Goal: Task Accomplishment & Management: Manage account settings

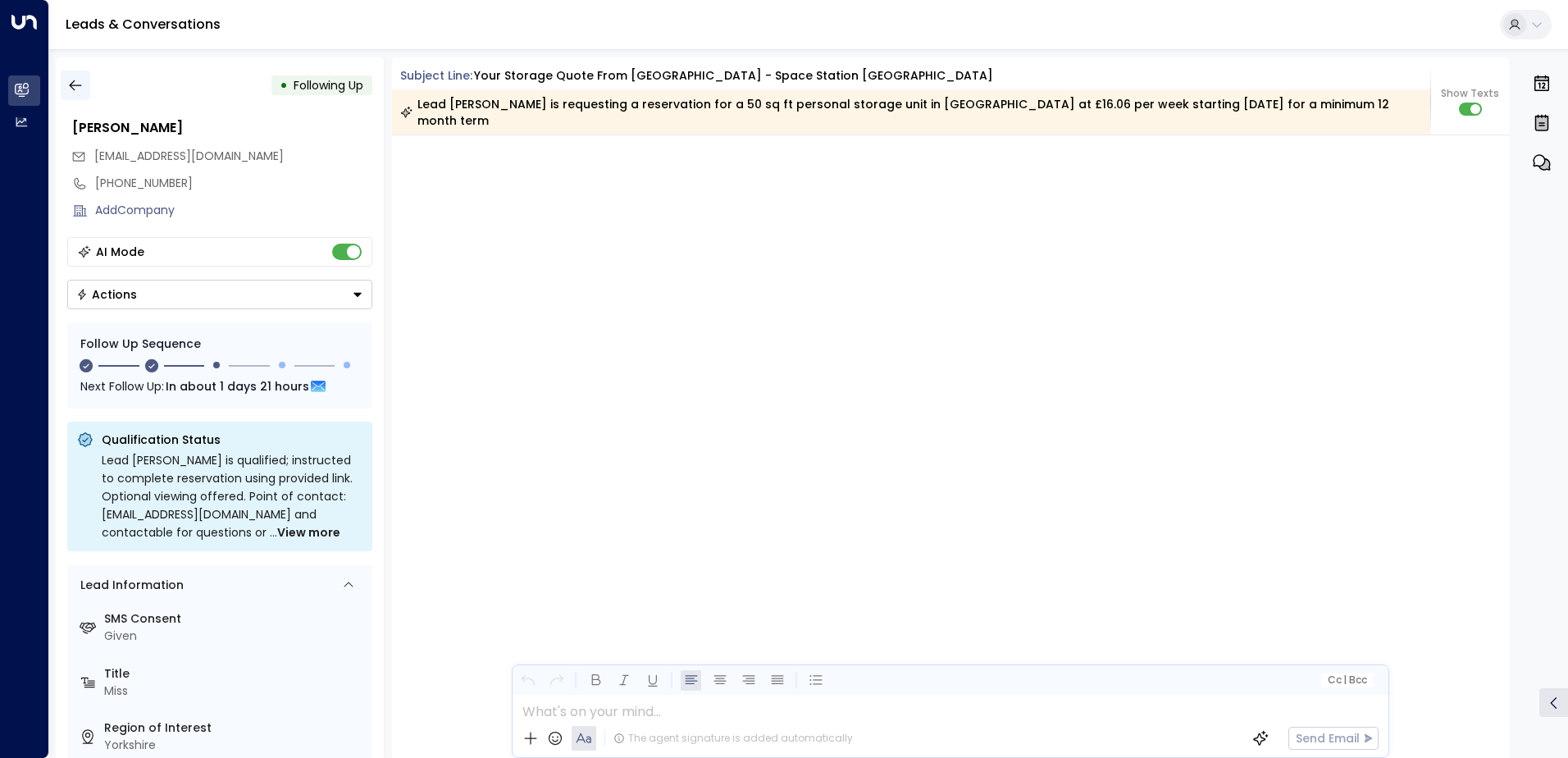
scroll to position [1372, 0]
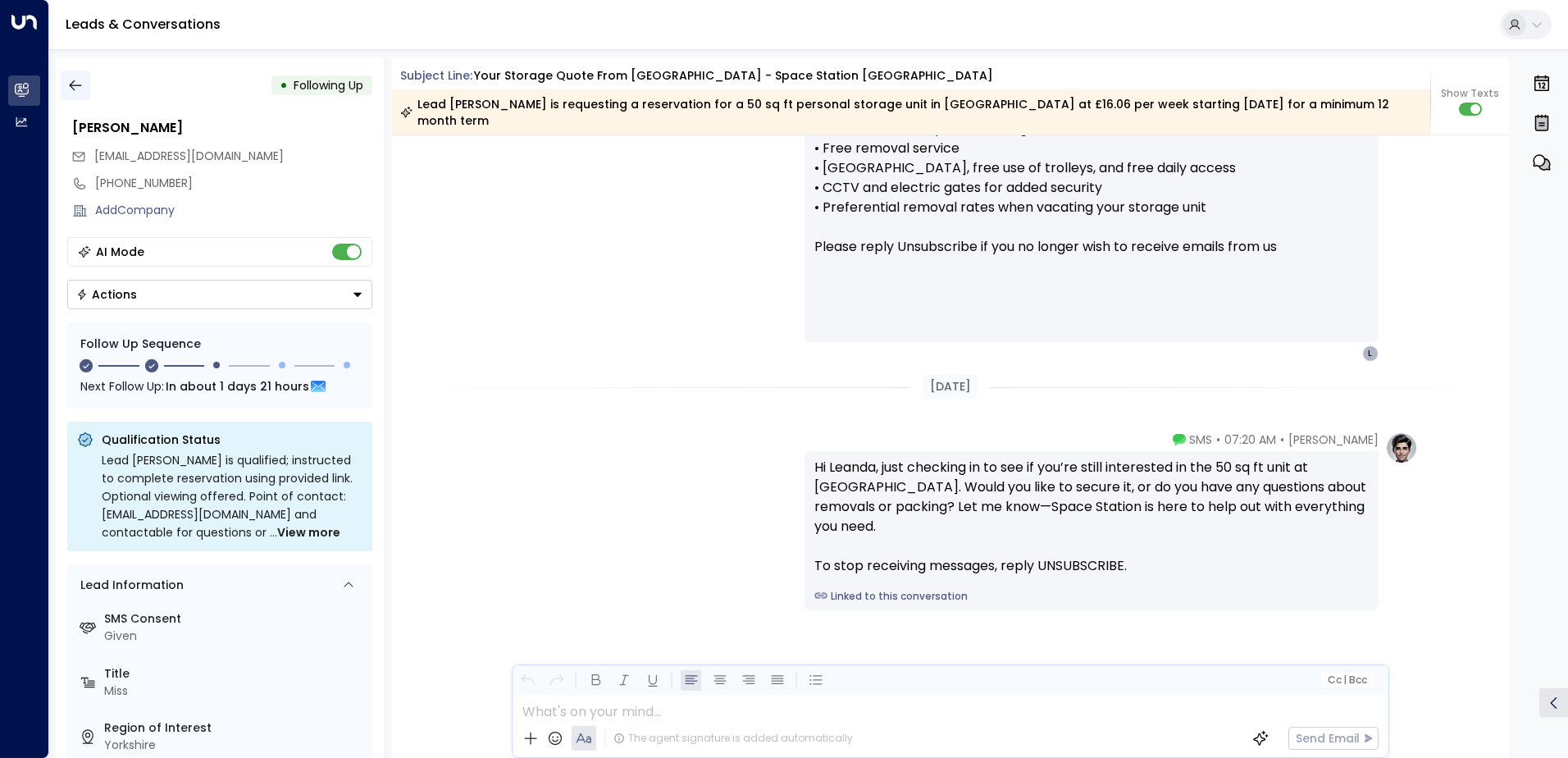
click at [77, 86] on icon "button" at bounding box center [75, 86] width 13 height 11
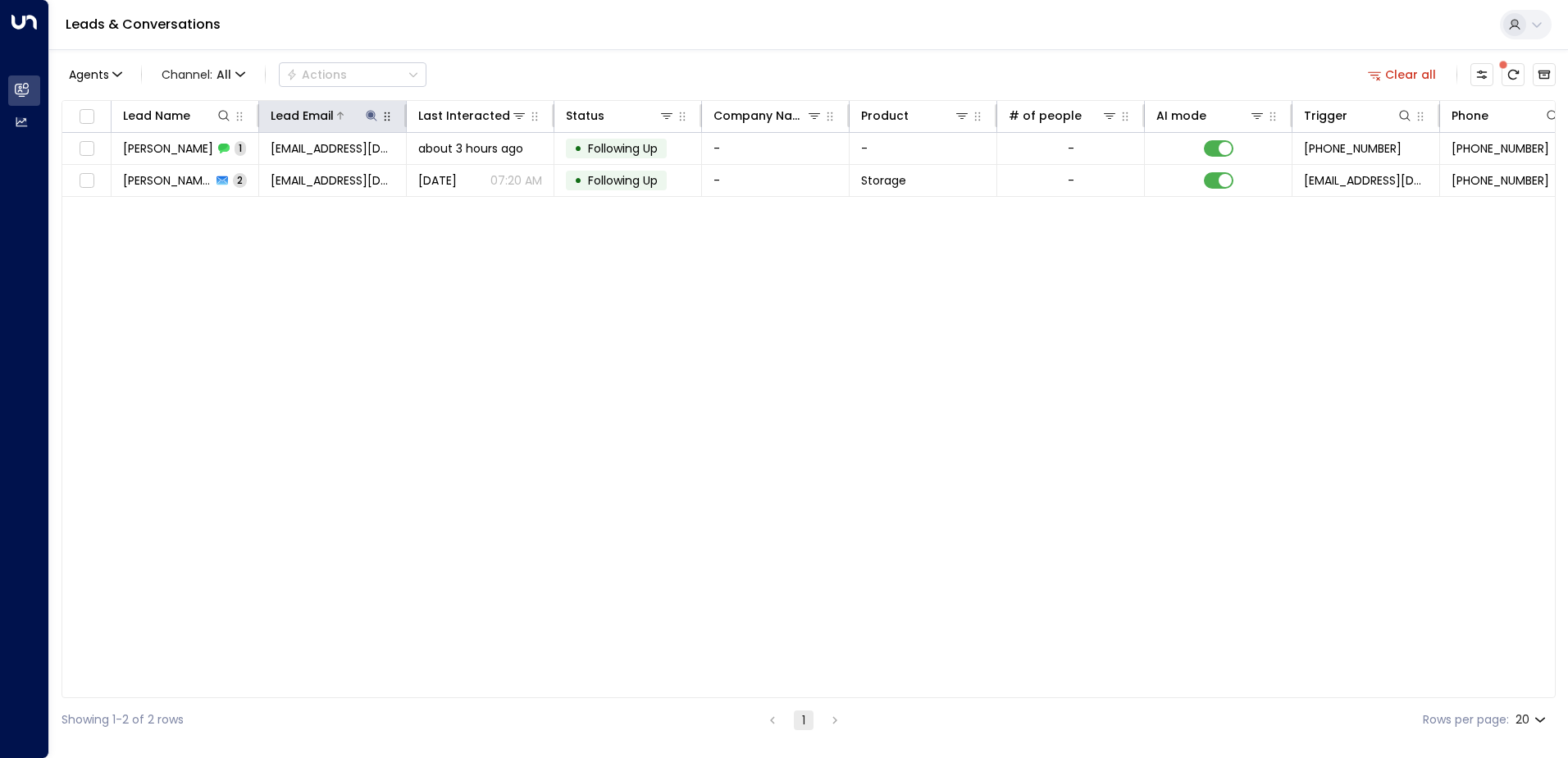
click at [373, 113] on icon at bounding box center [371, 116] width 13 height 13
click at [474, 176] on icon "button" at bounding box center [474, 176] width 13 height 13
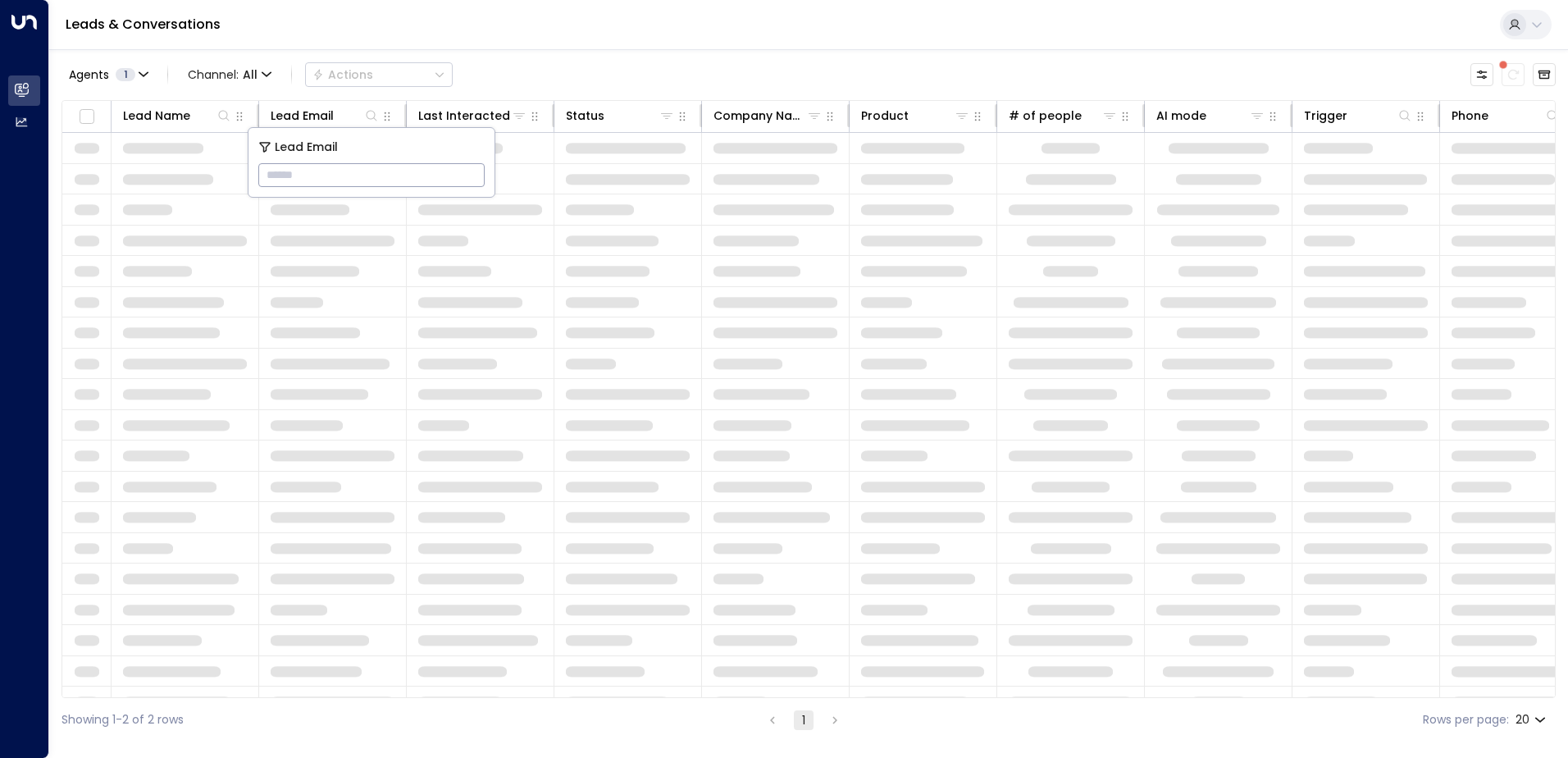
type input "**********"
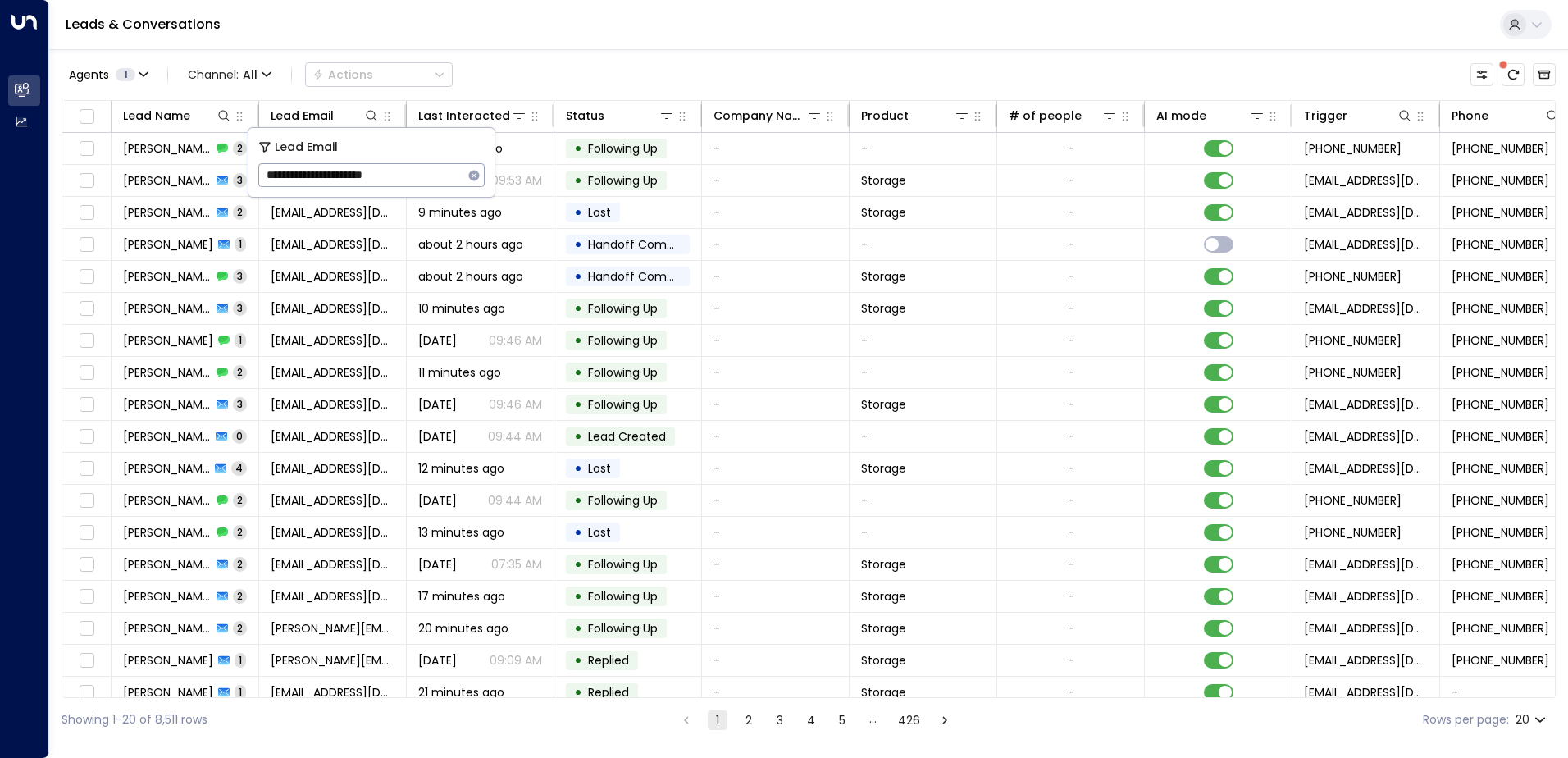
click at [539, 53] on div "Agents 1 Channel: All Actions Lead Name Lead Email Last Interacted Status Compa…" at bounding box center [809, 395] width 1493 height 692
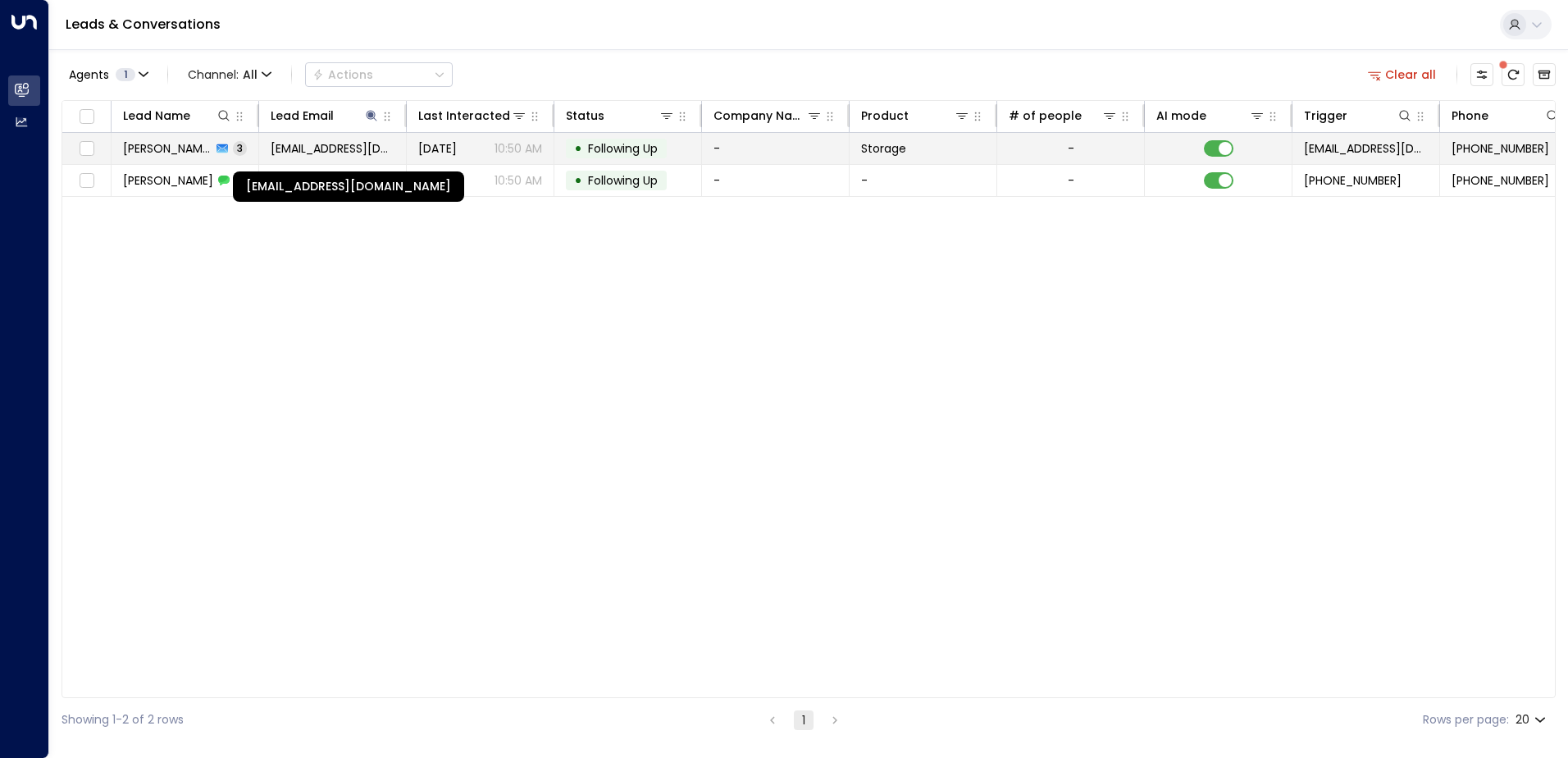
click at [324, 156] on span "[EMAIL_ADDRESS][DOMAIN_NAME]" at bounding box center [332, 148] width 124 height 16
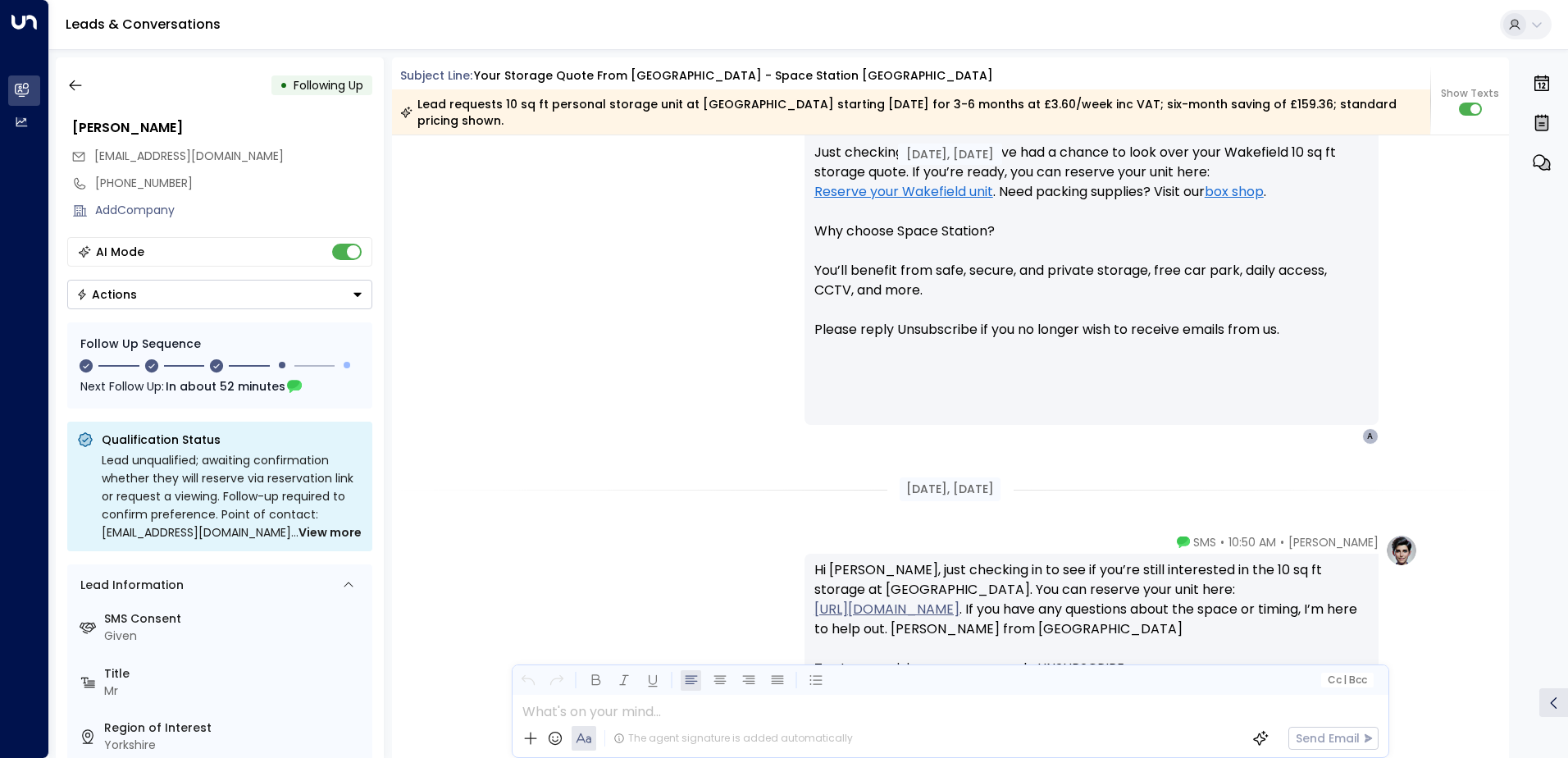
scroll to position [1692, 0]
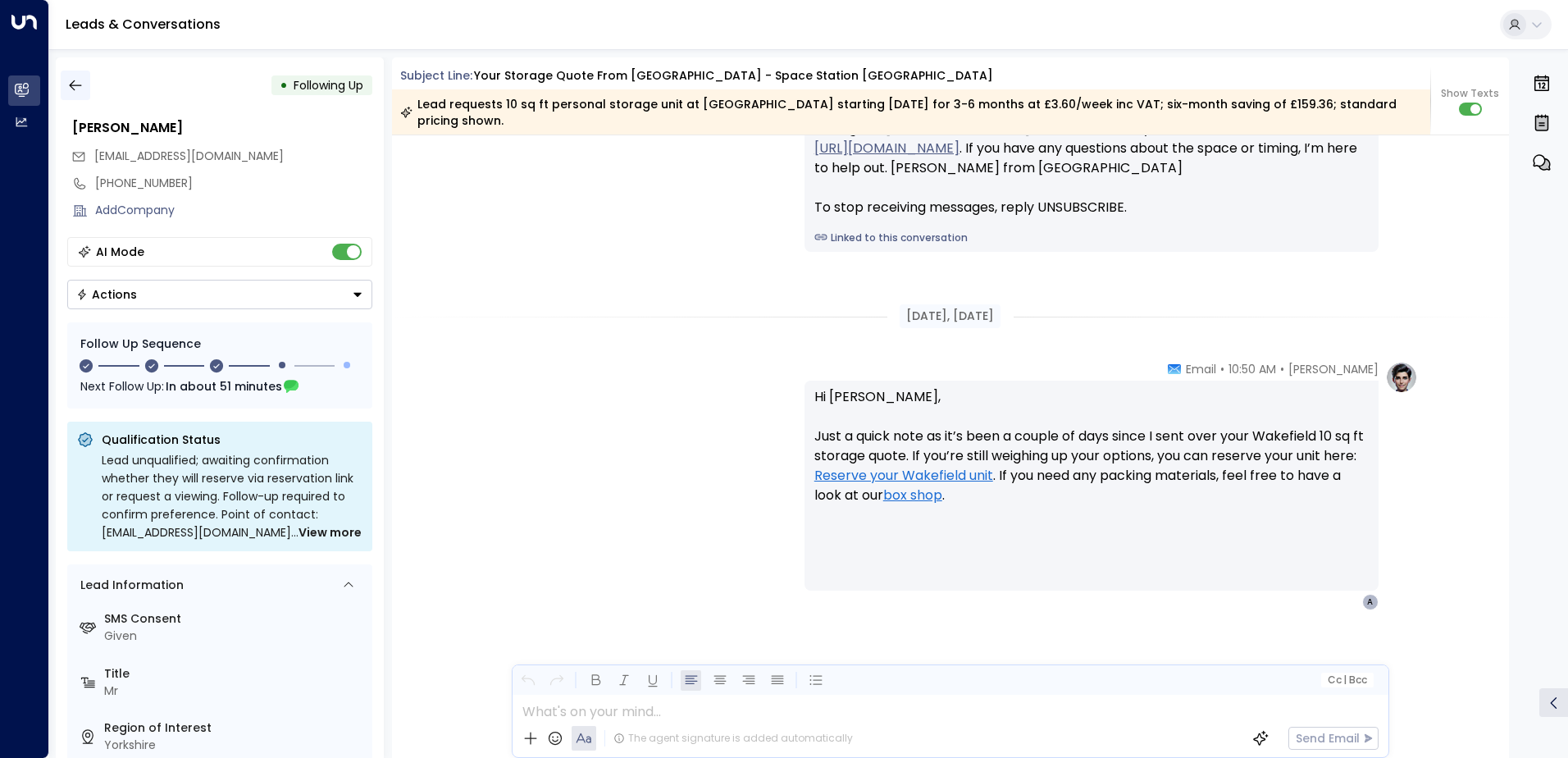
click at [80, 79] on icon "button" at bounding box center [75, 86] width 16 height 16
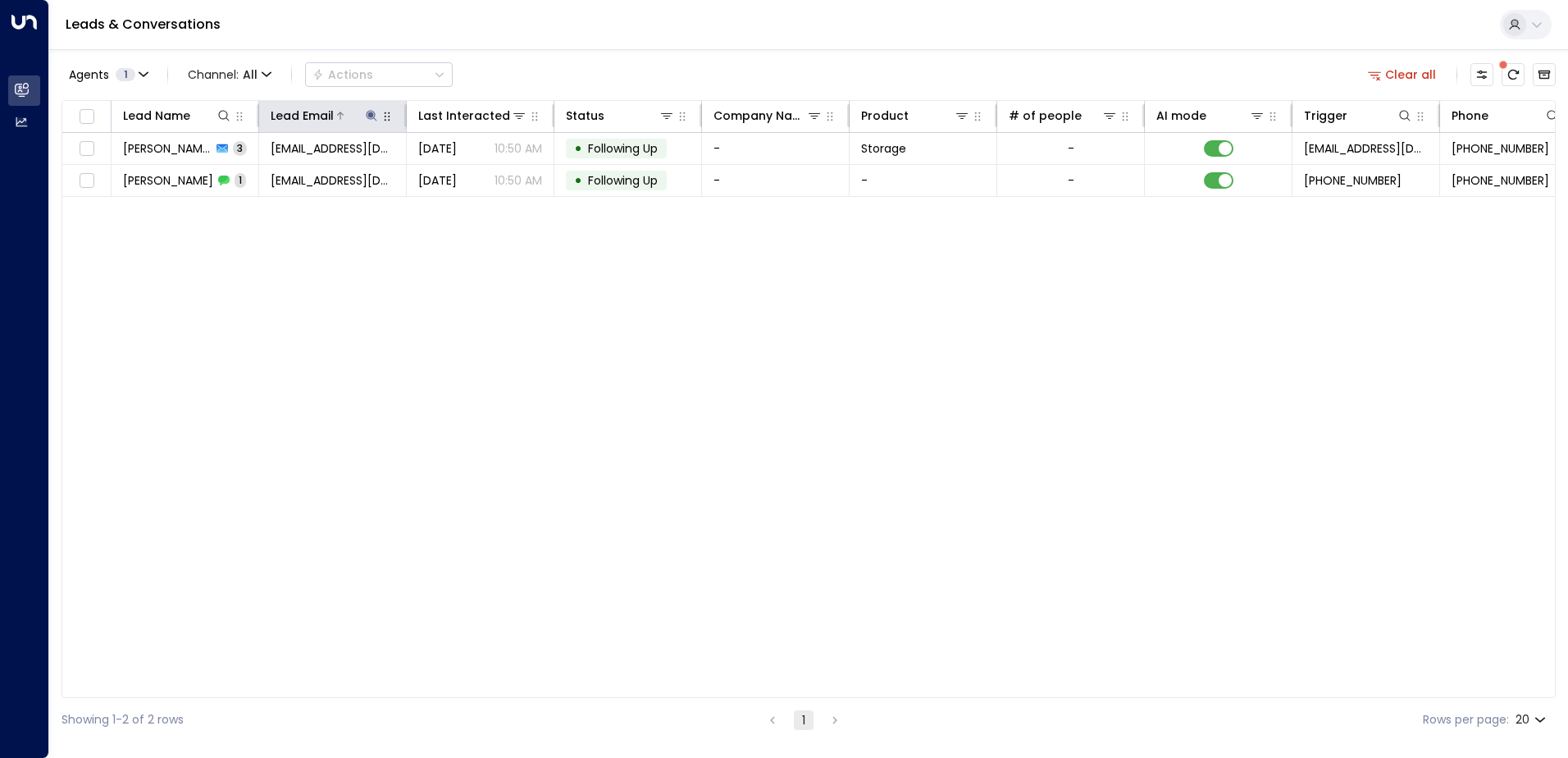
click at [370, 116] on icon at bounding box center [371, 116] width 11 height 11
click at [476, 177] on icon "button" at bounding box center [474, 176] width 13 height 13
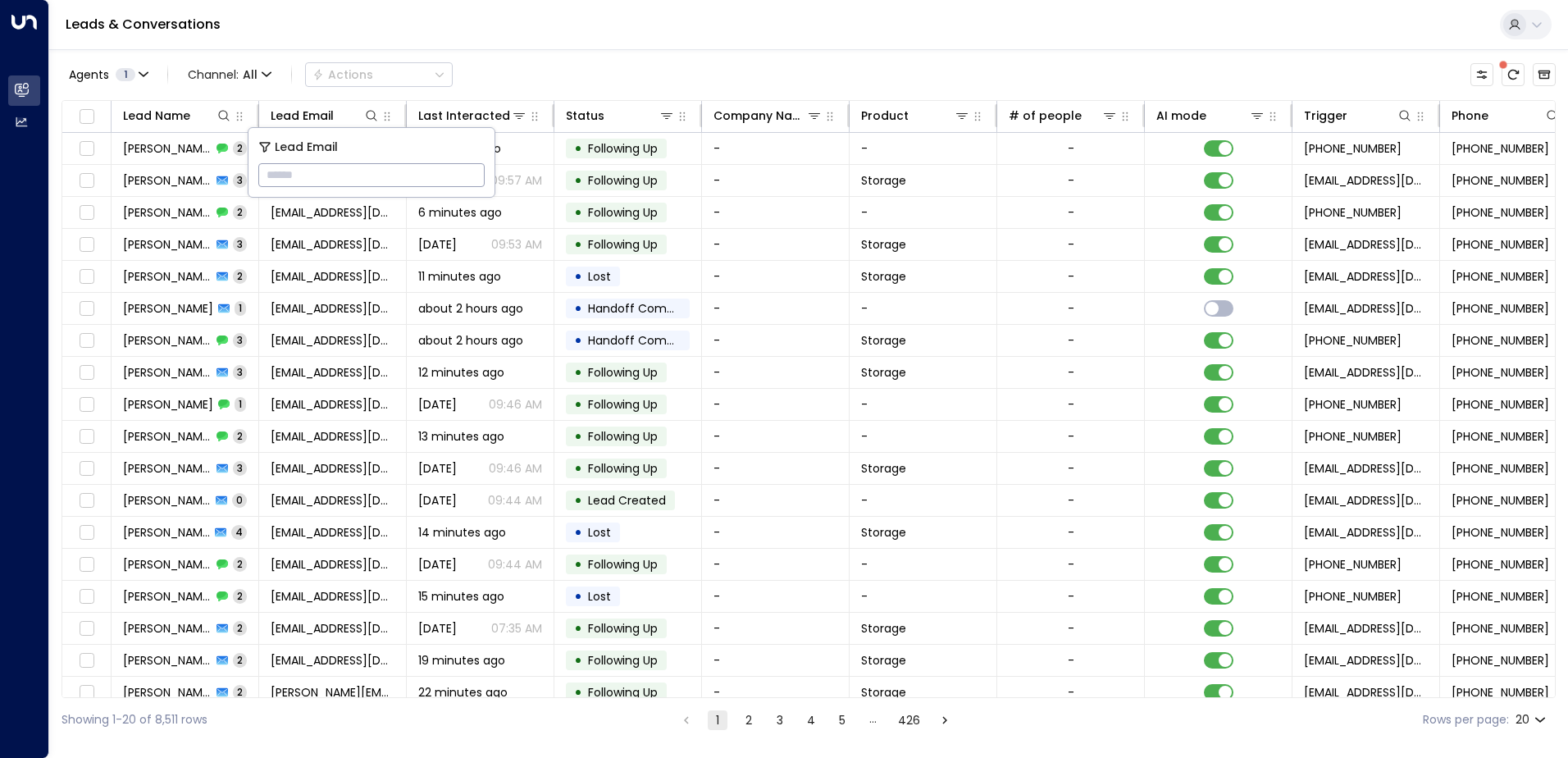
paste input "**********"
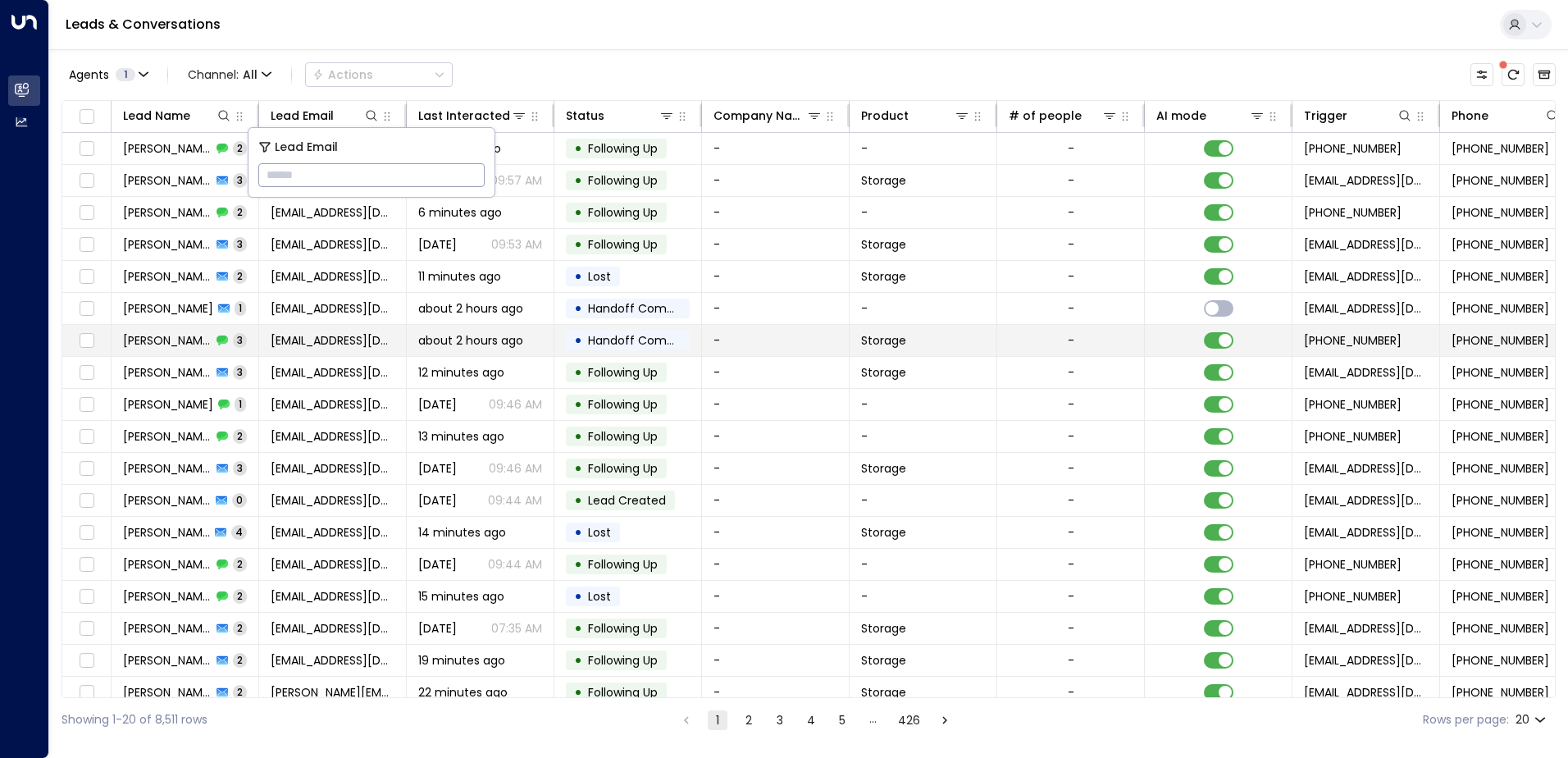
type input "**********"
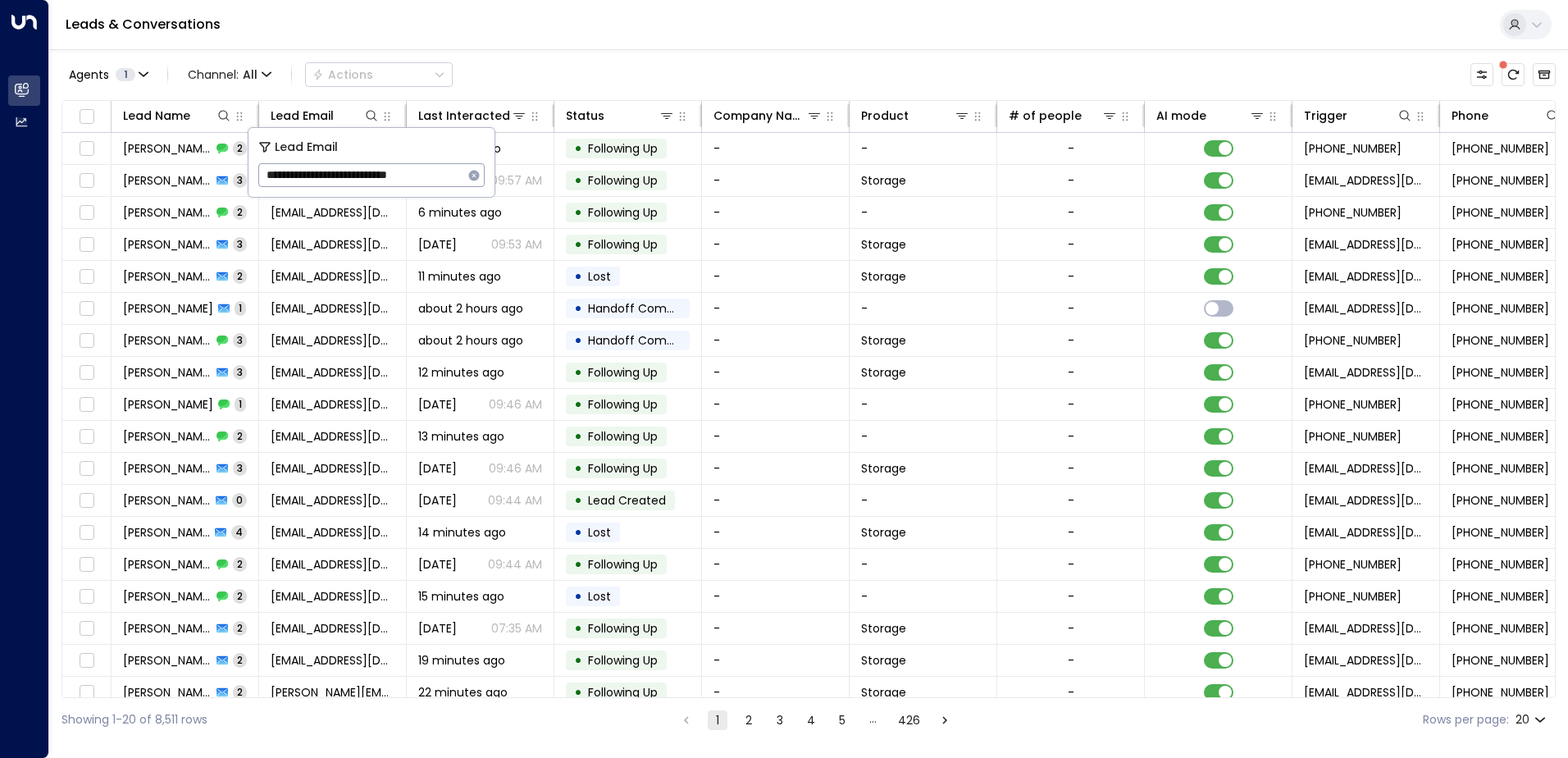
click at [516, 40] on div "Leads & Conversations" at bounding box center [808, 25] width 1518 height 50
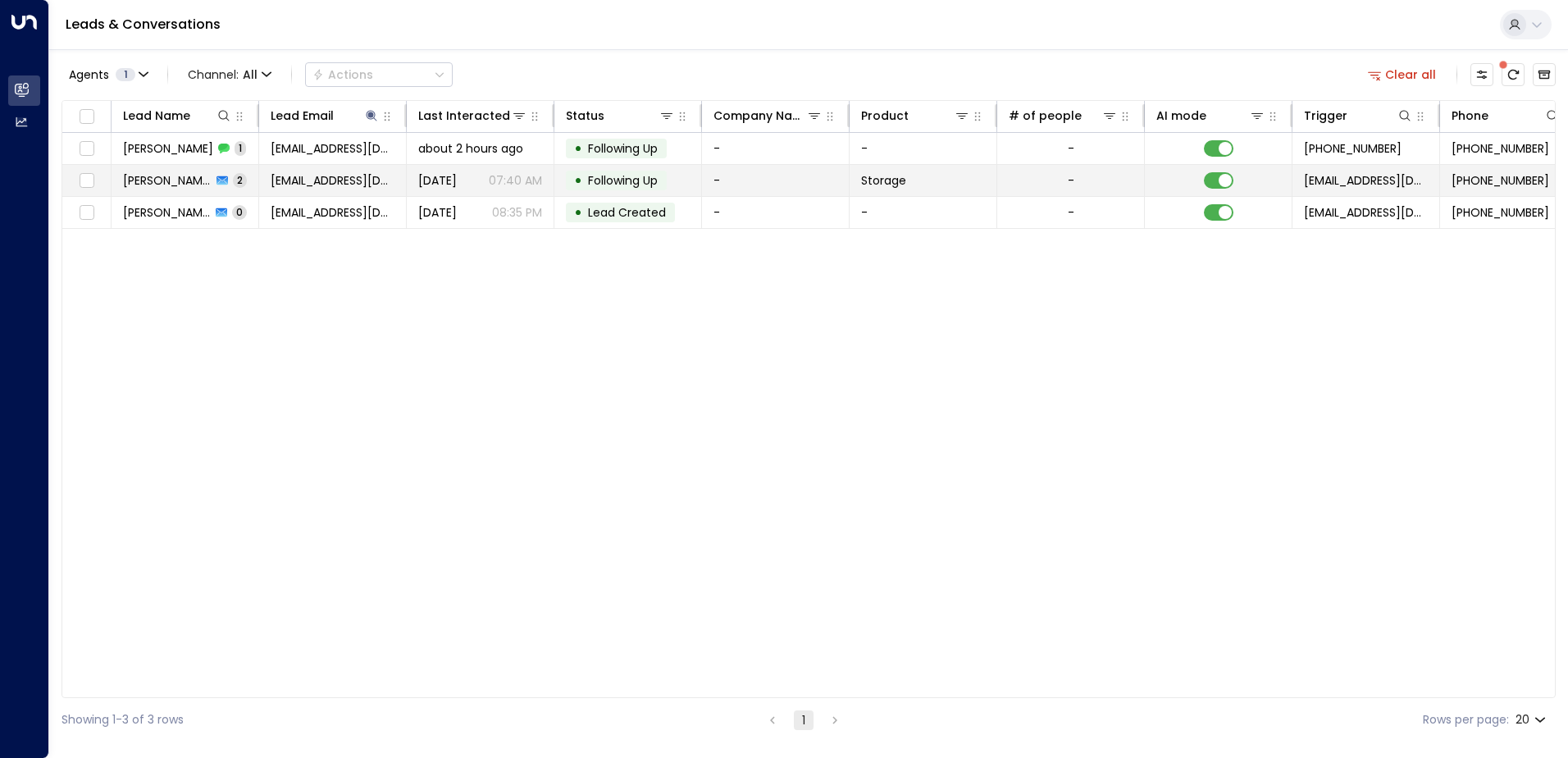
click at [177, 185] on span "[PERSON_NAME]" at bounding box center [166, 180] width 88 height 16
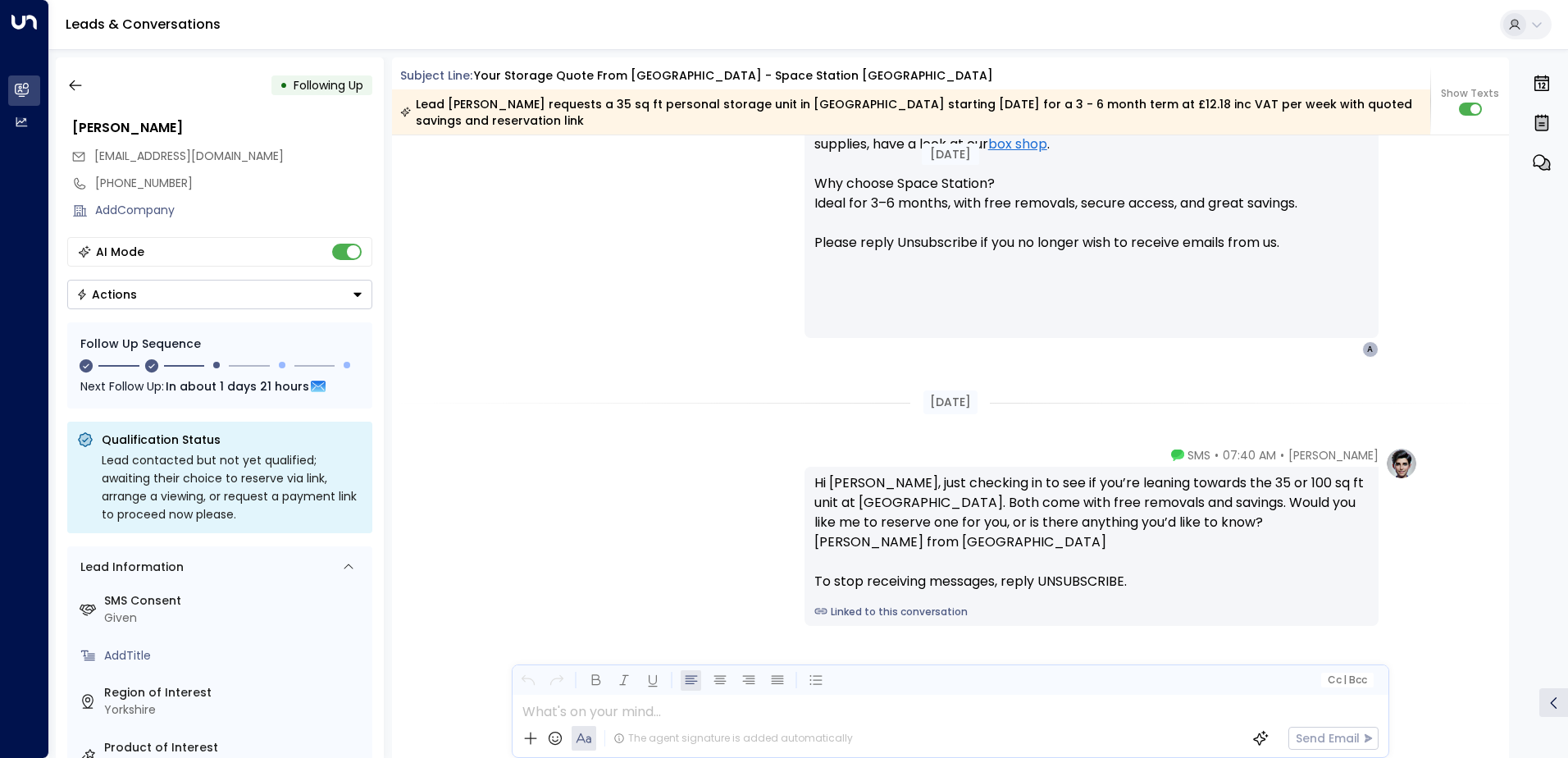
scroll to position [1428, 0]
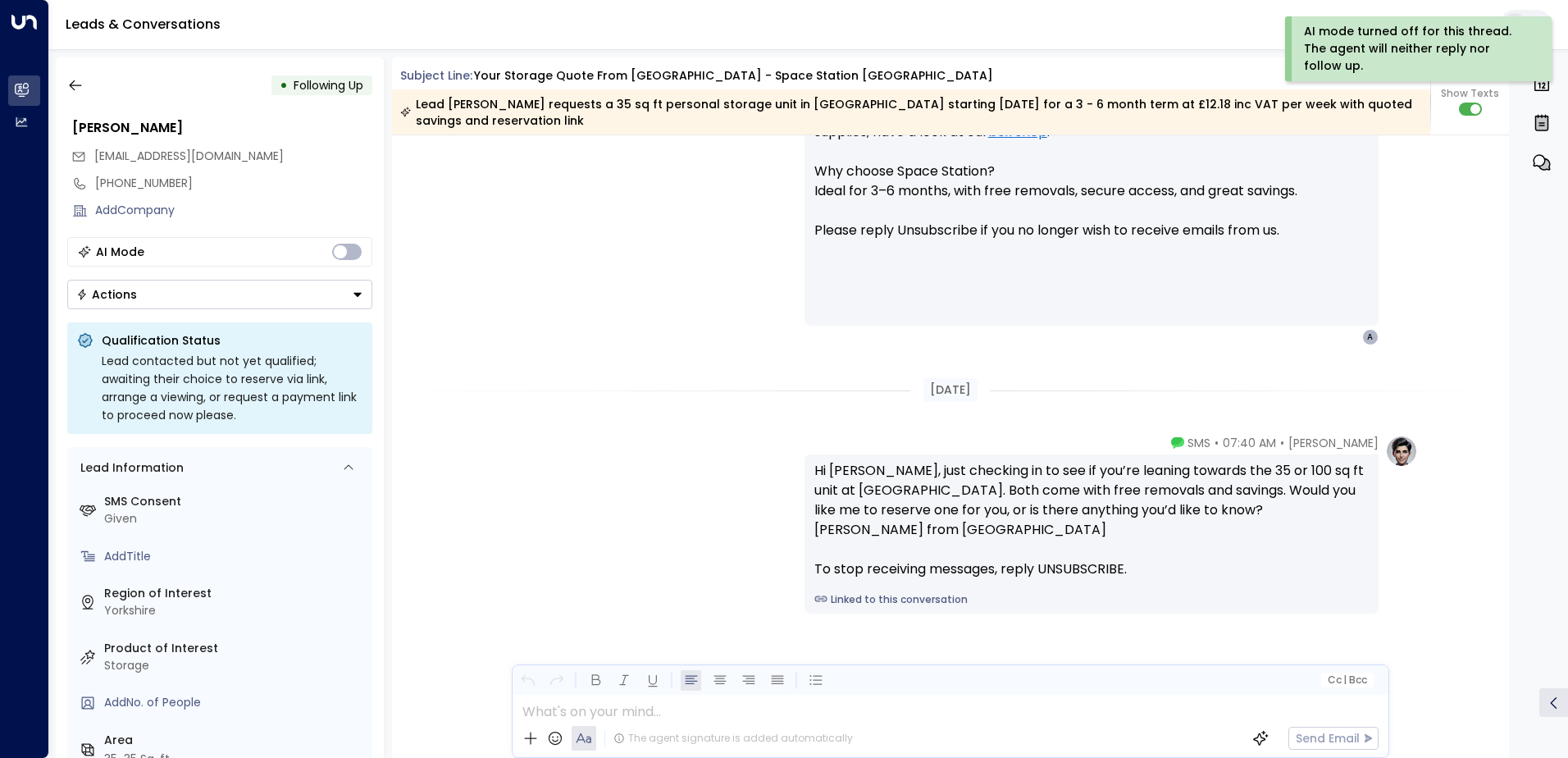
click at [354, 296] on icon "Button group with a nested menu" at bounding box center [357, 294] width 12 height 12
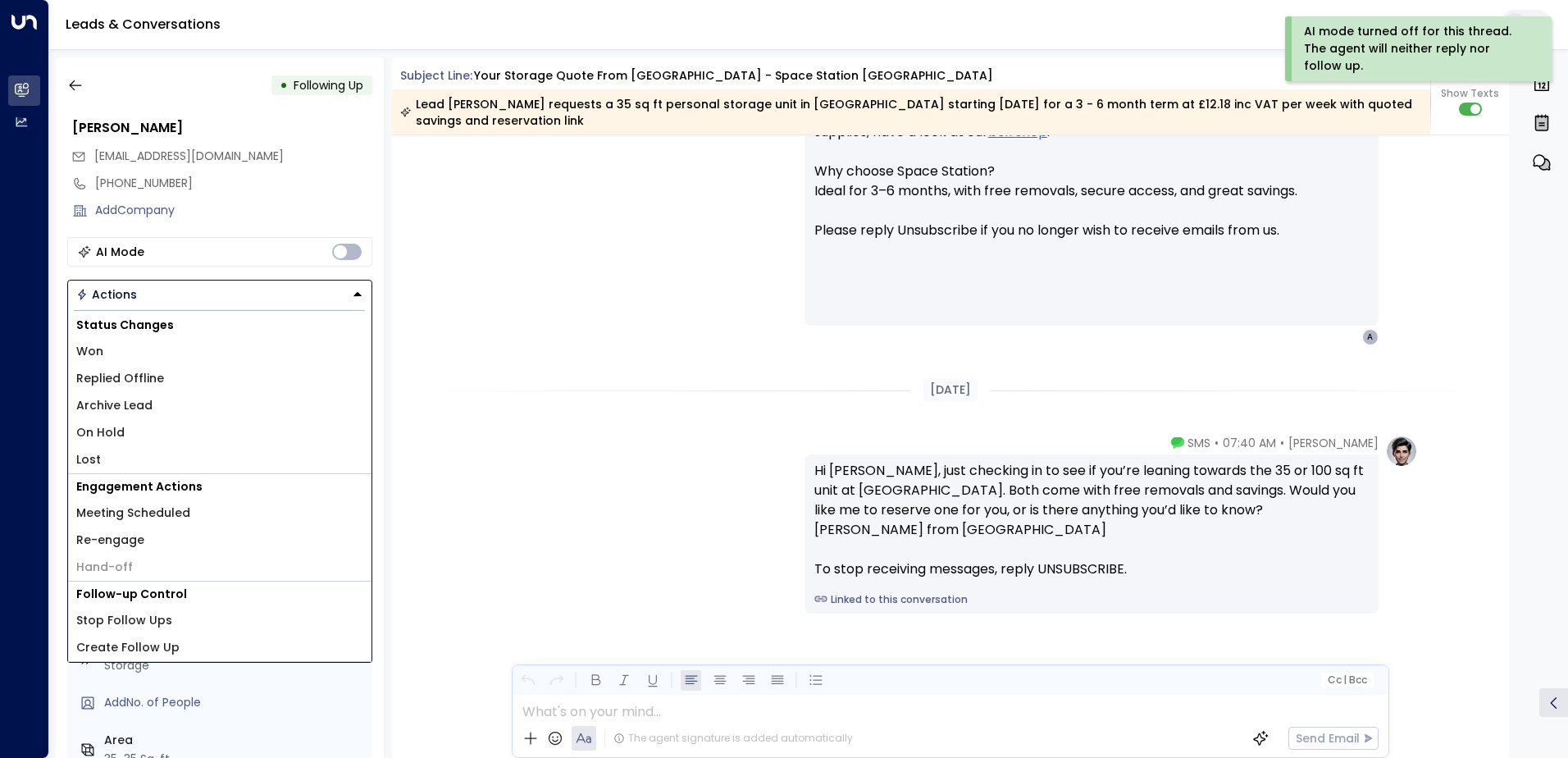
drag, startPoint x: 151, startPoint y: 379, endPoint x: 174, endPoint y: 399, distance: 30.5
click at [153, 379] on span "Replied Offline" at bounding box center [120, 379] width 87 height 17
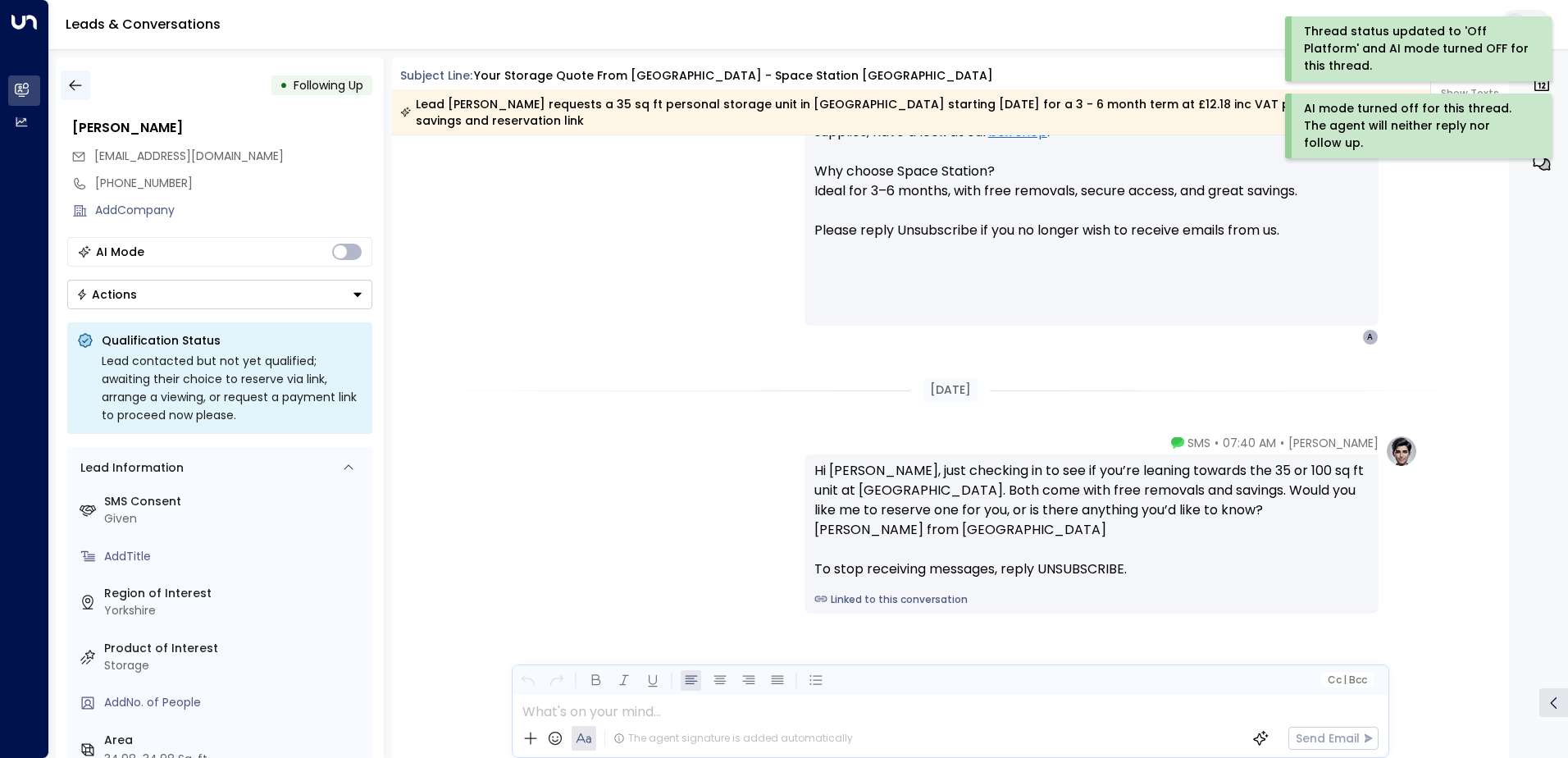
click at [73, 85] on icon "button" at bounding box center [75, 86] width 16 height 16
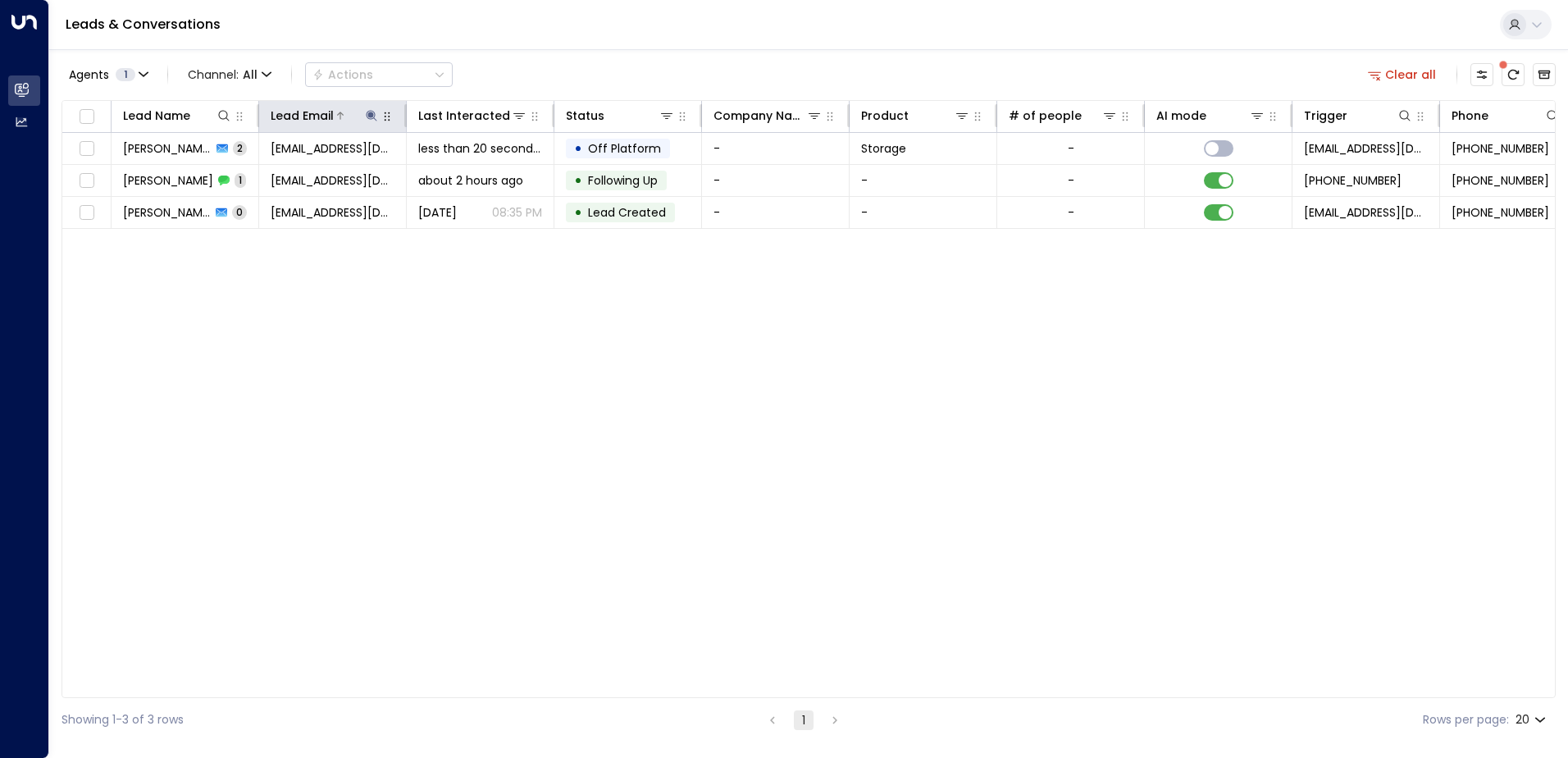
click at [374, 113] on icon at bounding box center [371, 116] width 13 height 13
click at [471, 176] on icon "button" at bounding box center [475, 176] width 11 height 11
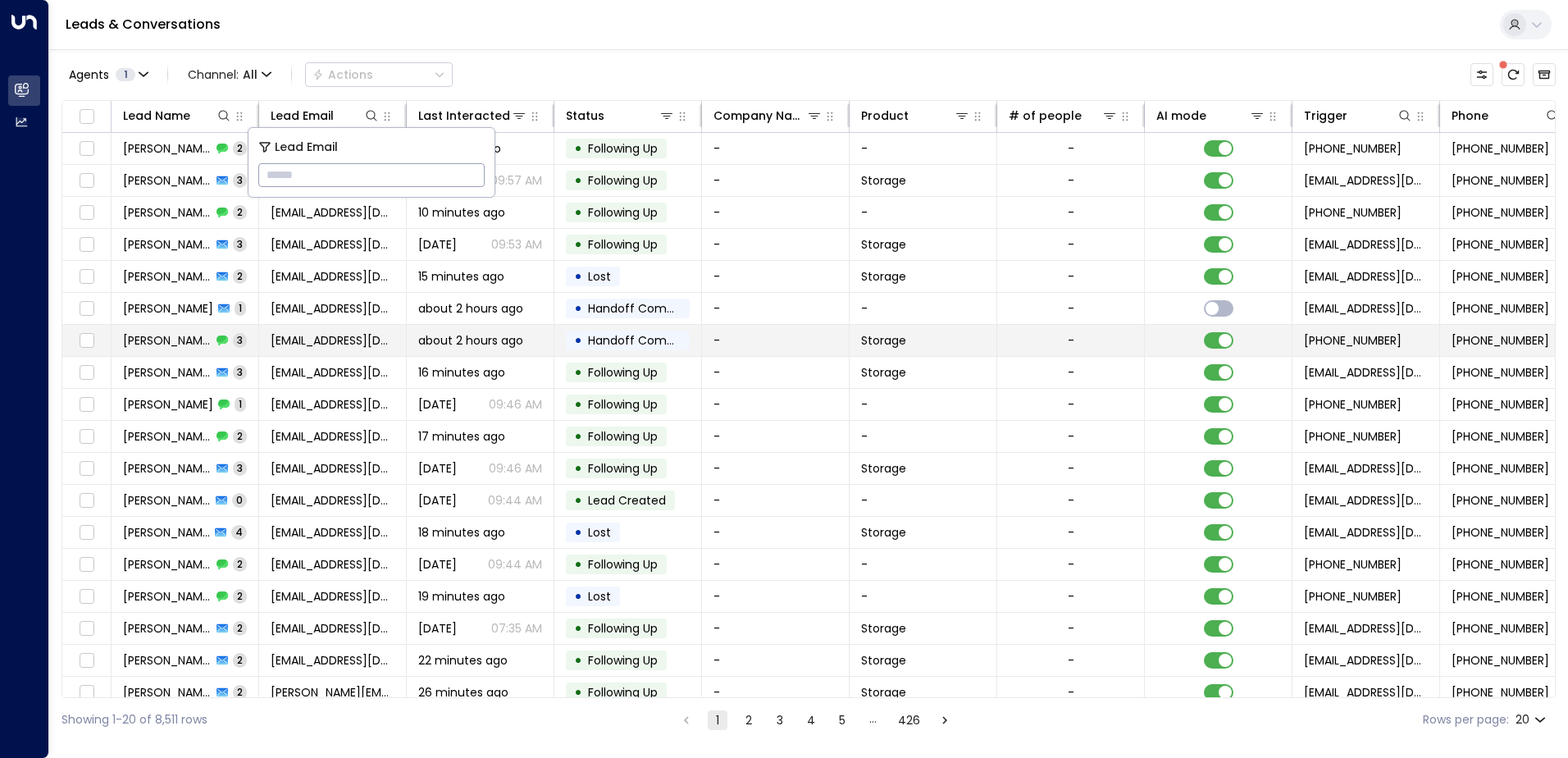
type input "**********"
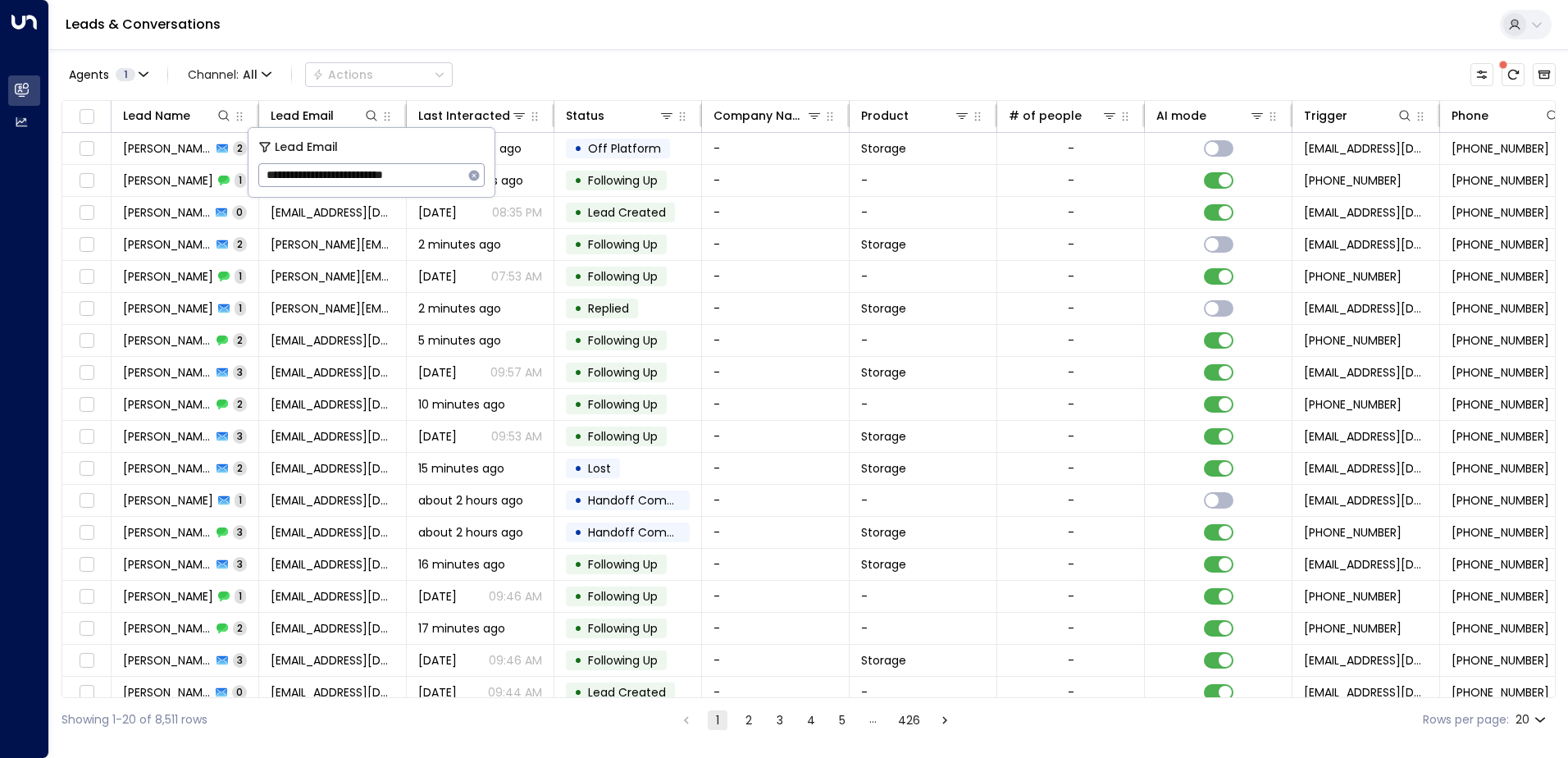
click at [537, 30] on div "Leads & Conversations" at bounding box center [808, 25] width 1518 height 50
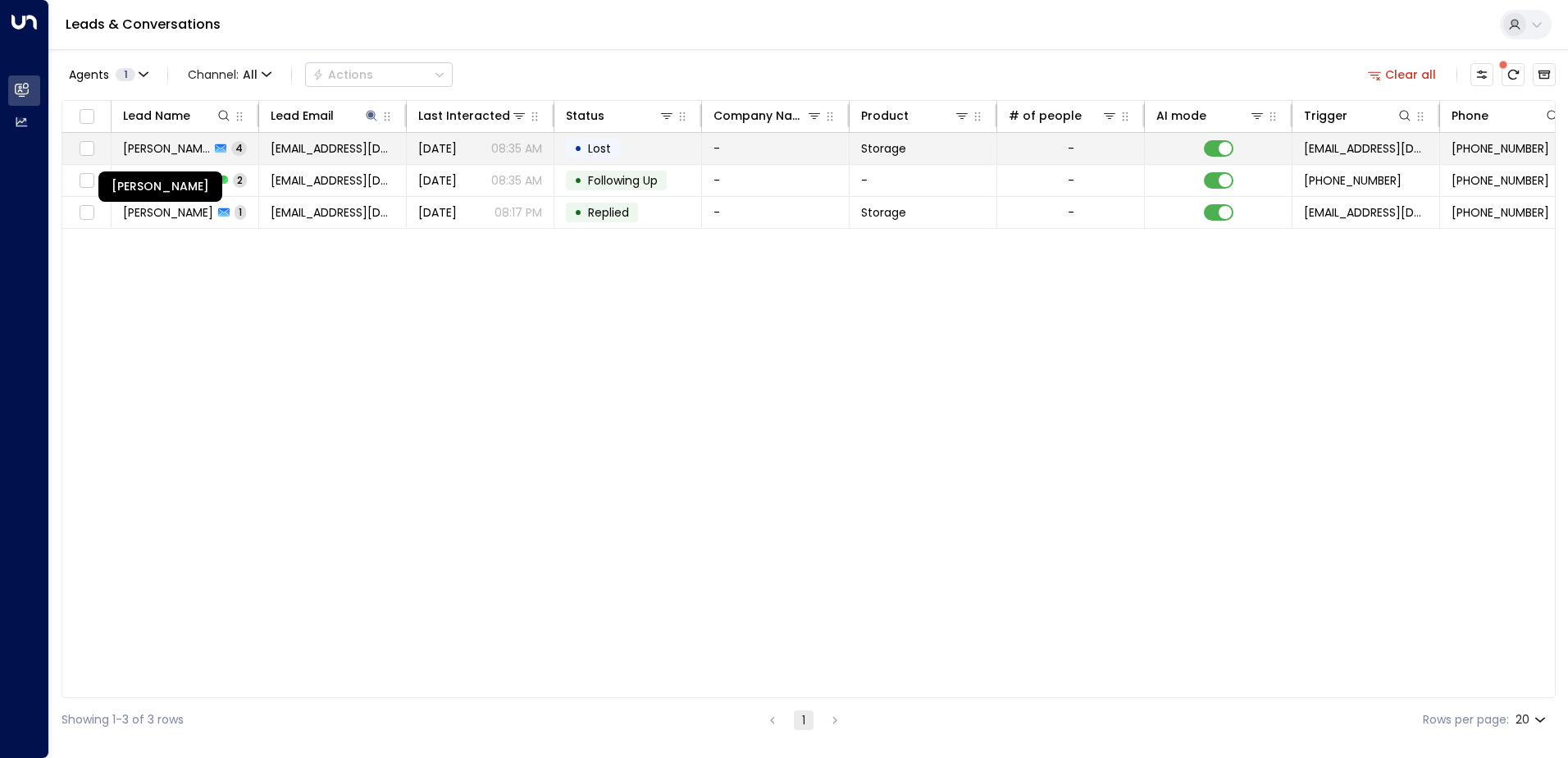
click at [197, 151] on span "[PERSON_NAME]" at bounding box center [166, 148] width 87 height 16
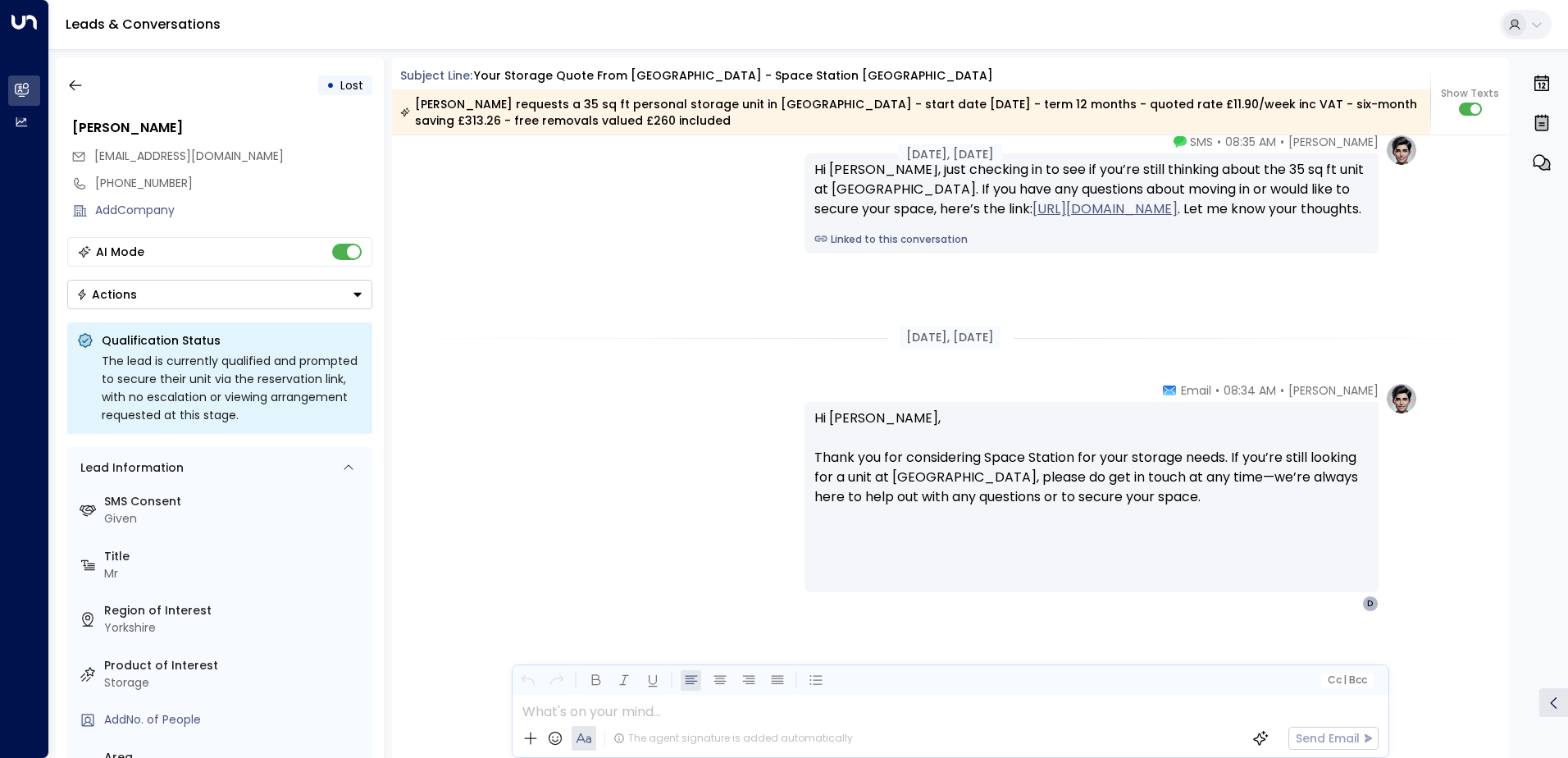
scroll to position [2354, 0]
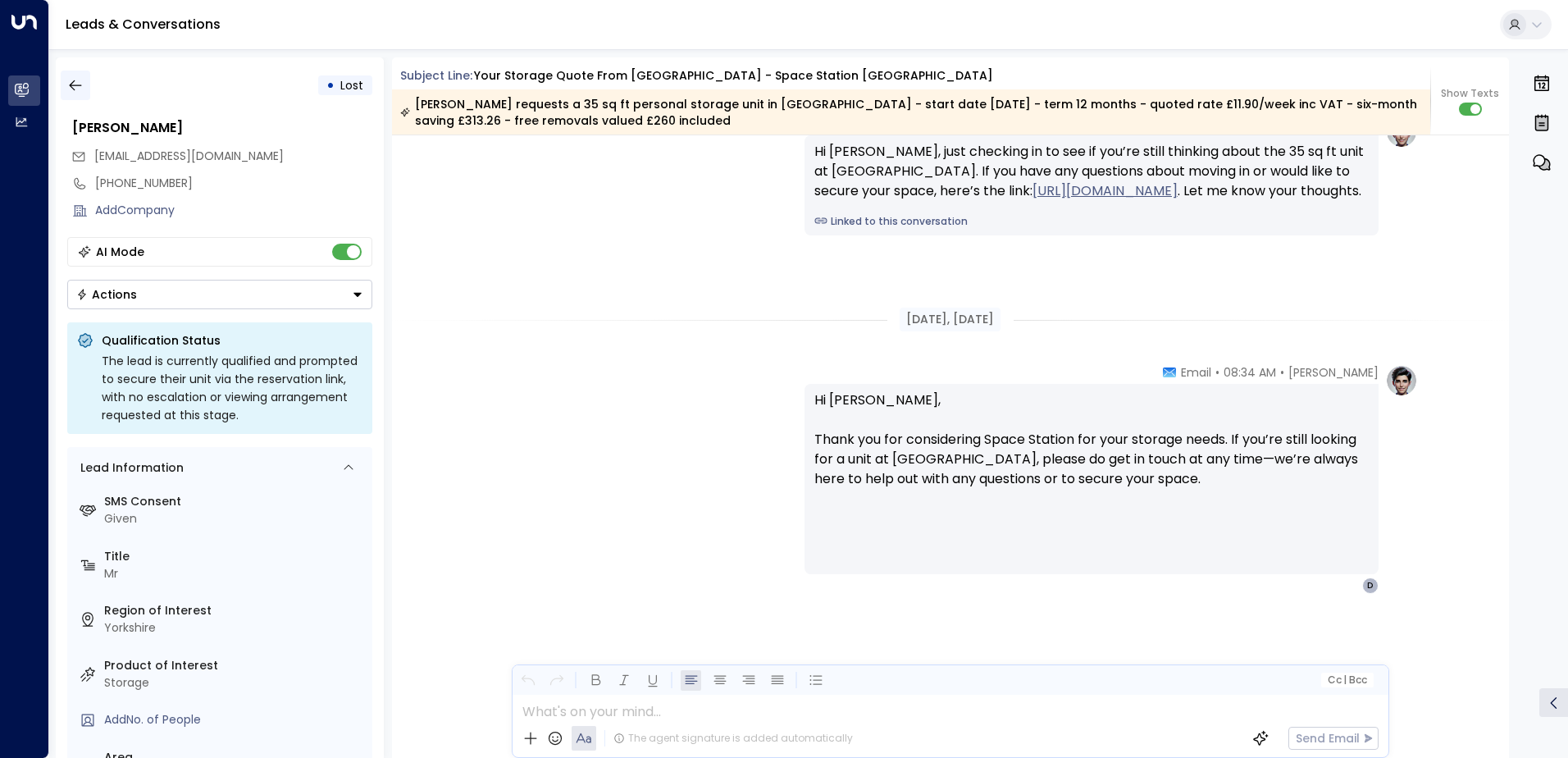
click at [75, 83] on icon "button" at bounding box center [75, 86] width 16 height 16
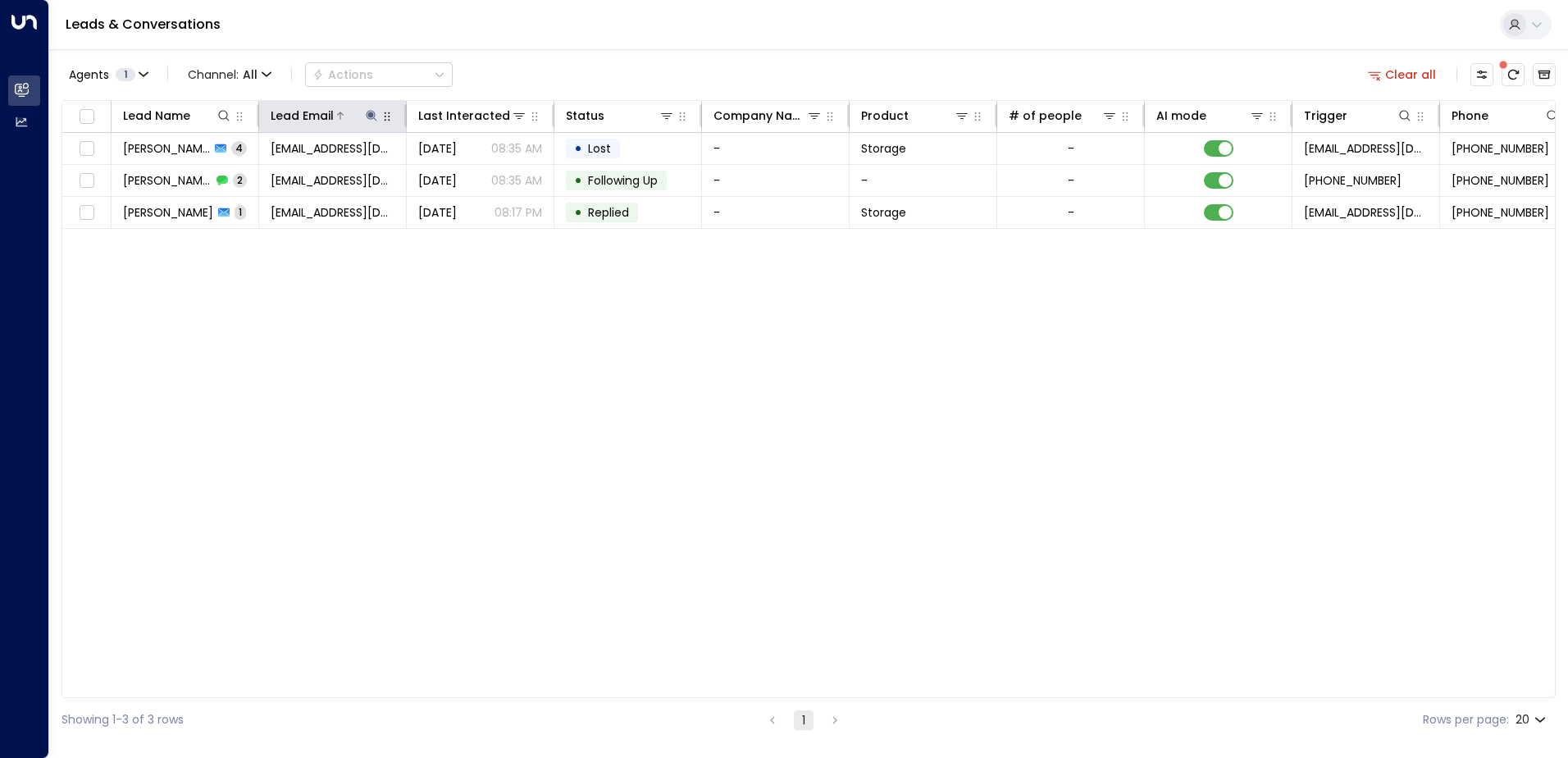
click at [371, 113] on icon at bounding box center [371, 116] width 11 height 11
click at [472, 172] on icon "button" at bounding box center [475, 176] width 11 height 11
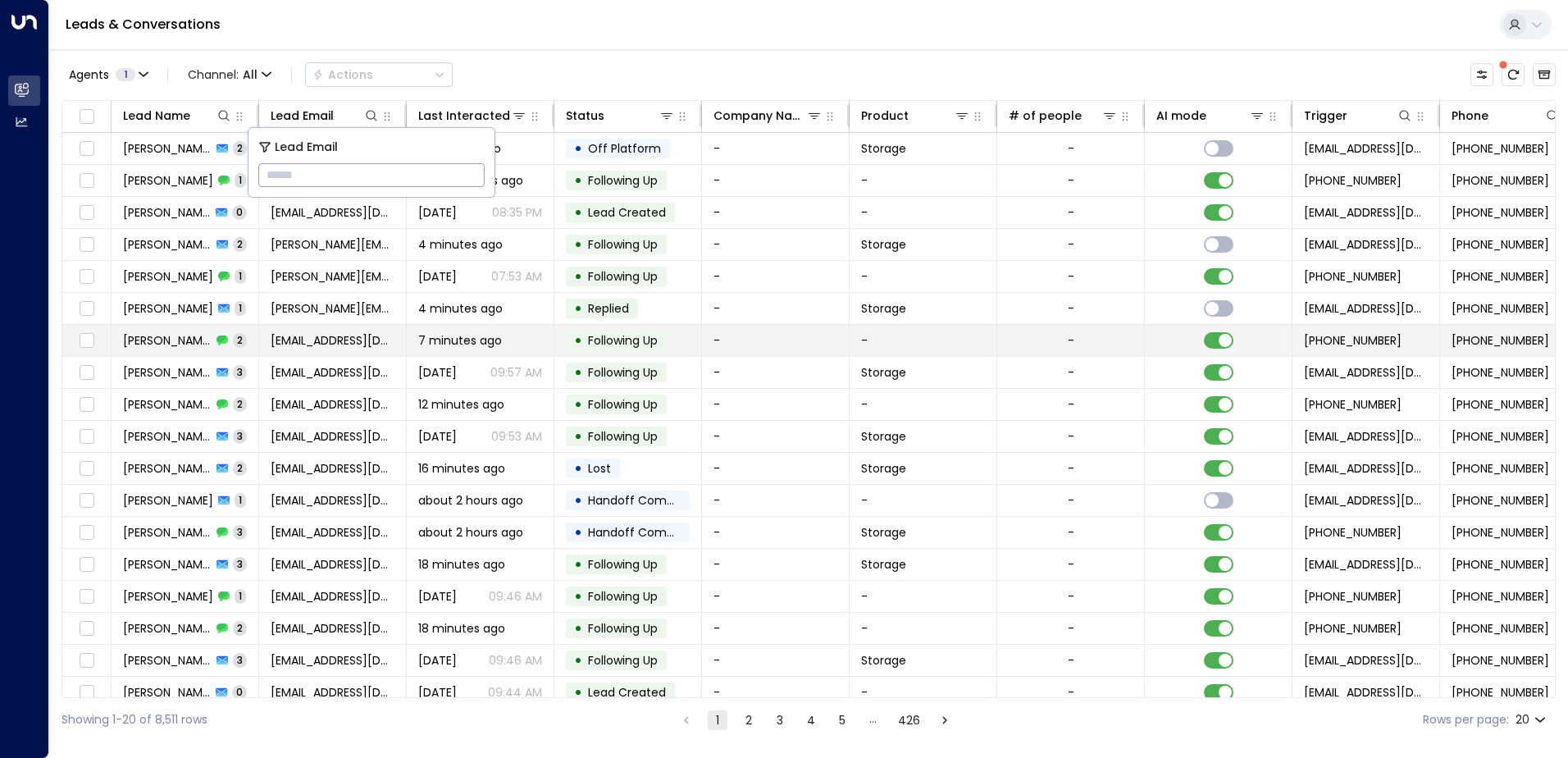
type input "**********"
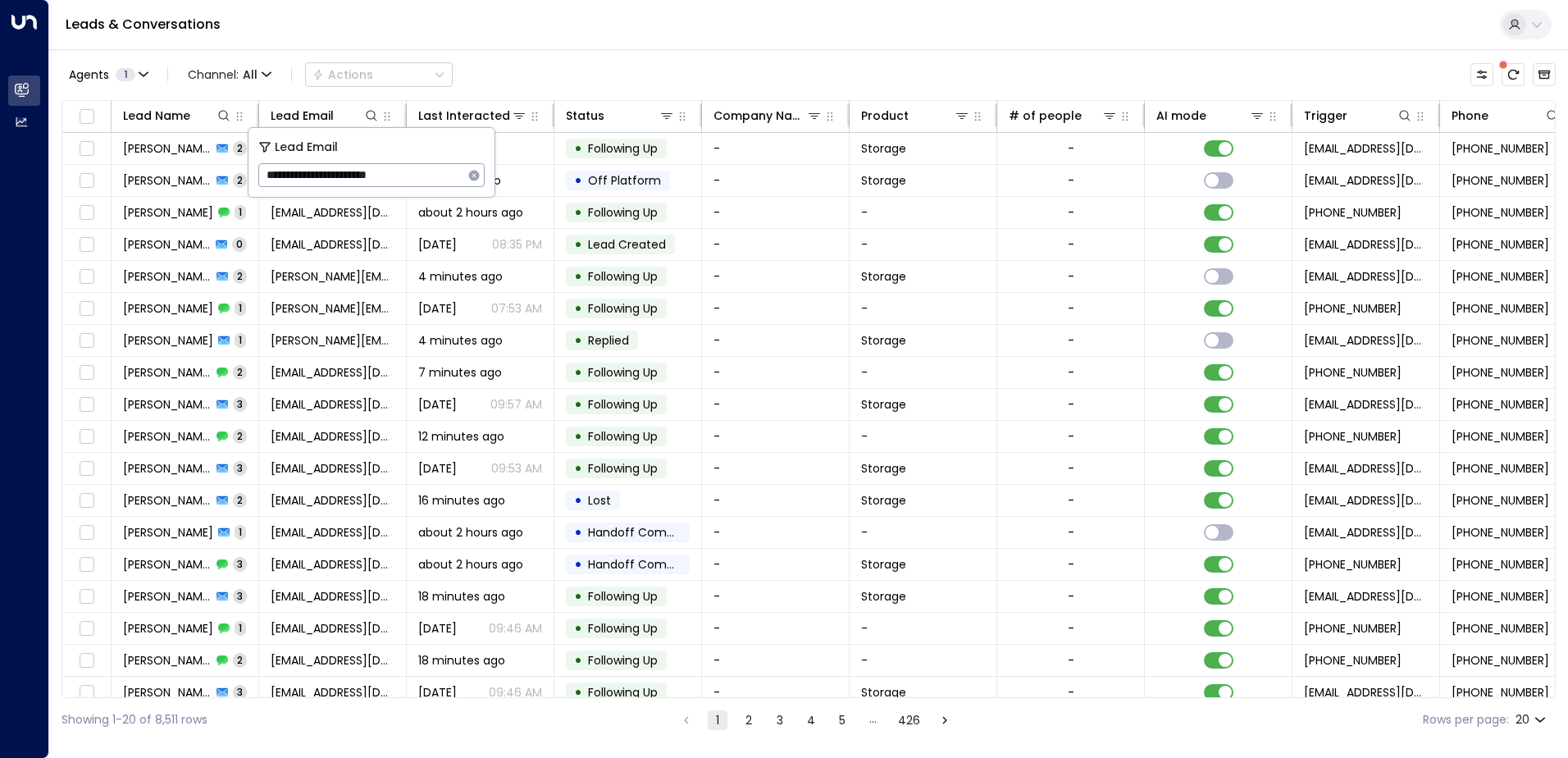
click at [535, 60] on div "Agents 1 Channel: All Actions" at bounding box center [809, 75] width 1493 height 35
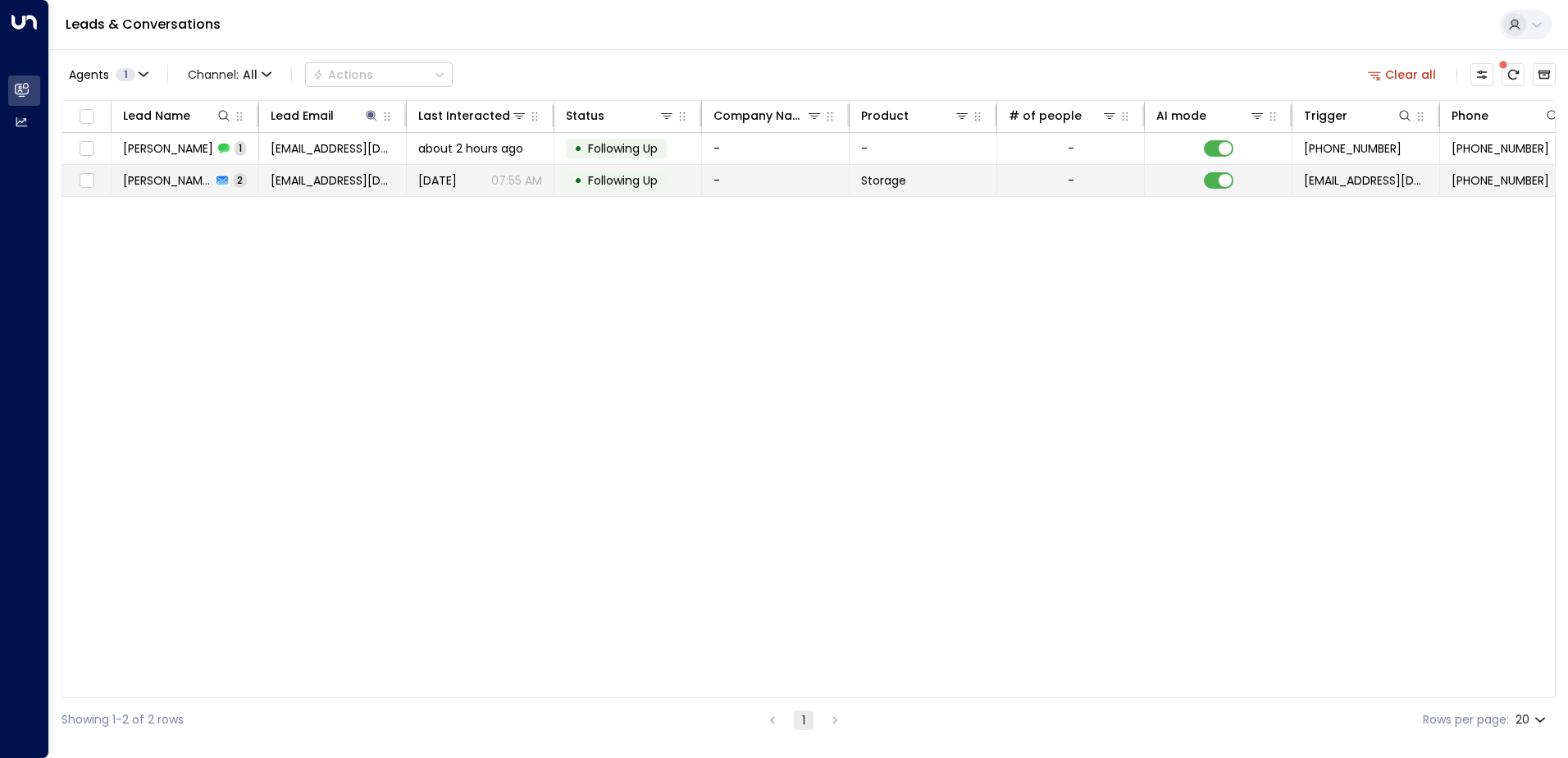
click at [194, 176] on span "[PERSON_NAME]" at bounding box center [166, 180] width 88 height 16
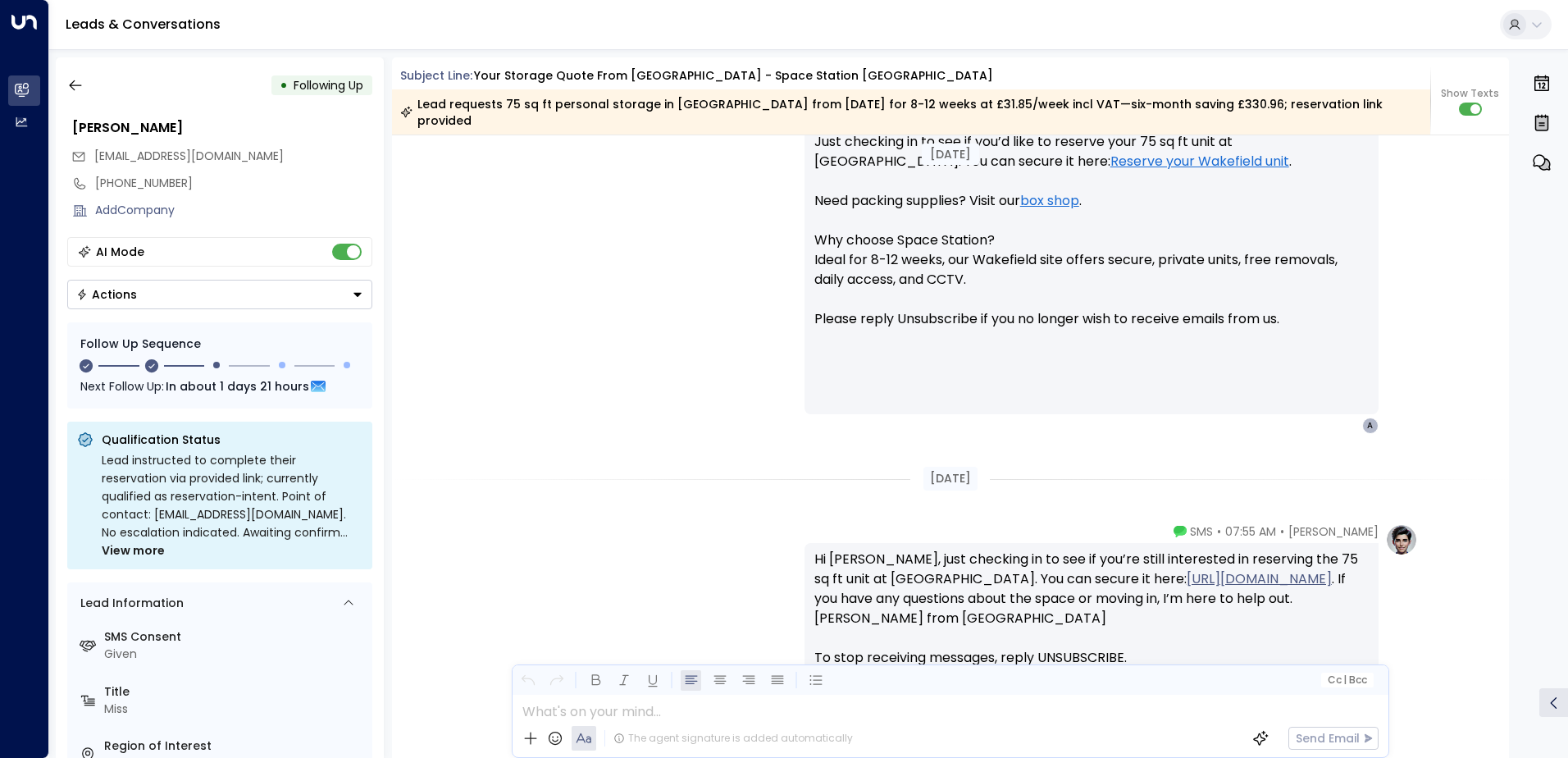
scroll to position [1352, 0]
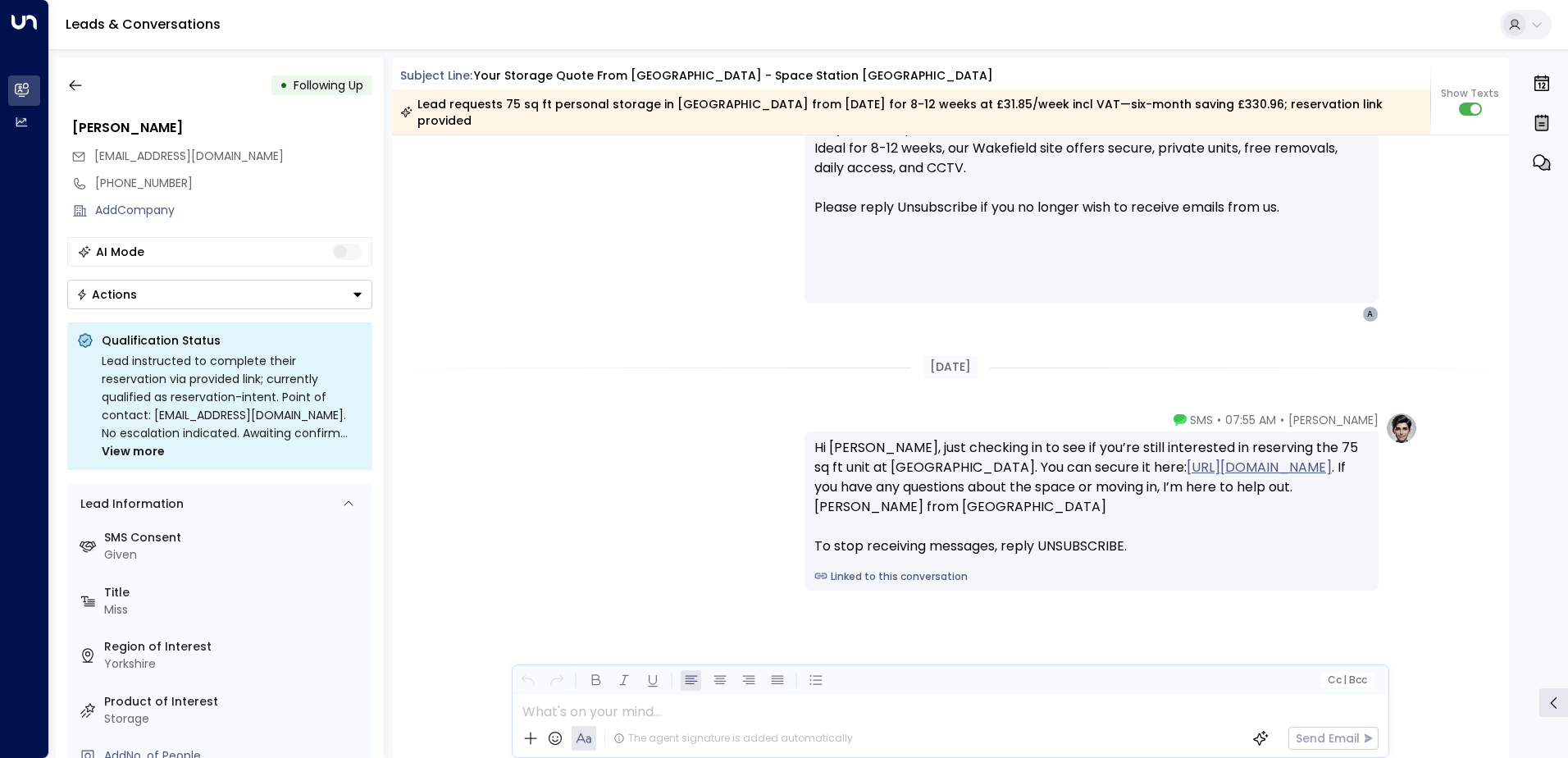
click at [352, 289] on icon "Button group with a nested menu" at bounding box center [357, 294] width 12 height 12
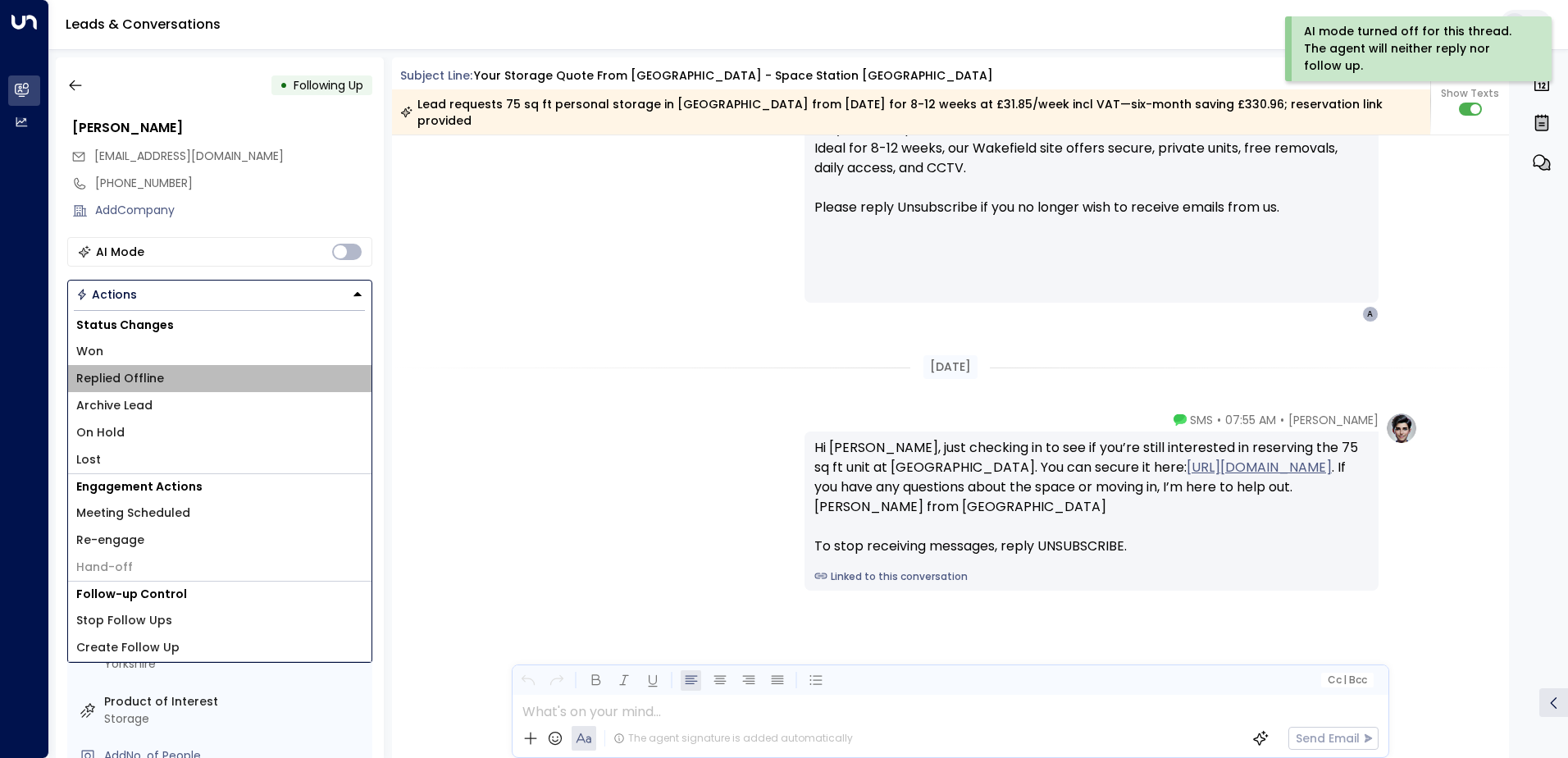
click at [142, 381] on span "Replied Offline" at bounding box center [120, 379] width 87 height 17
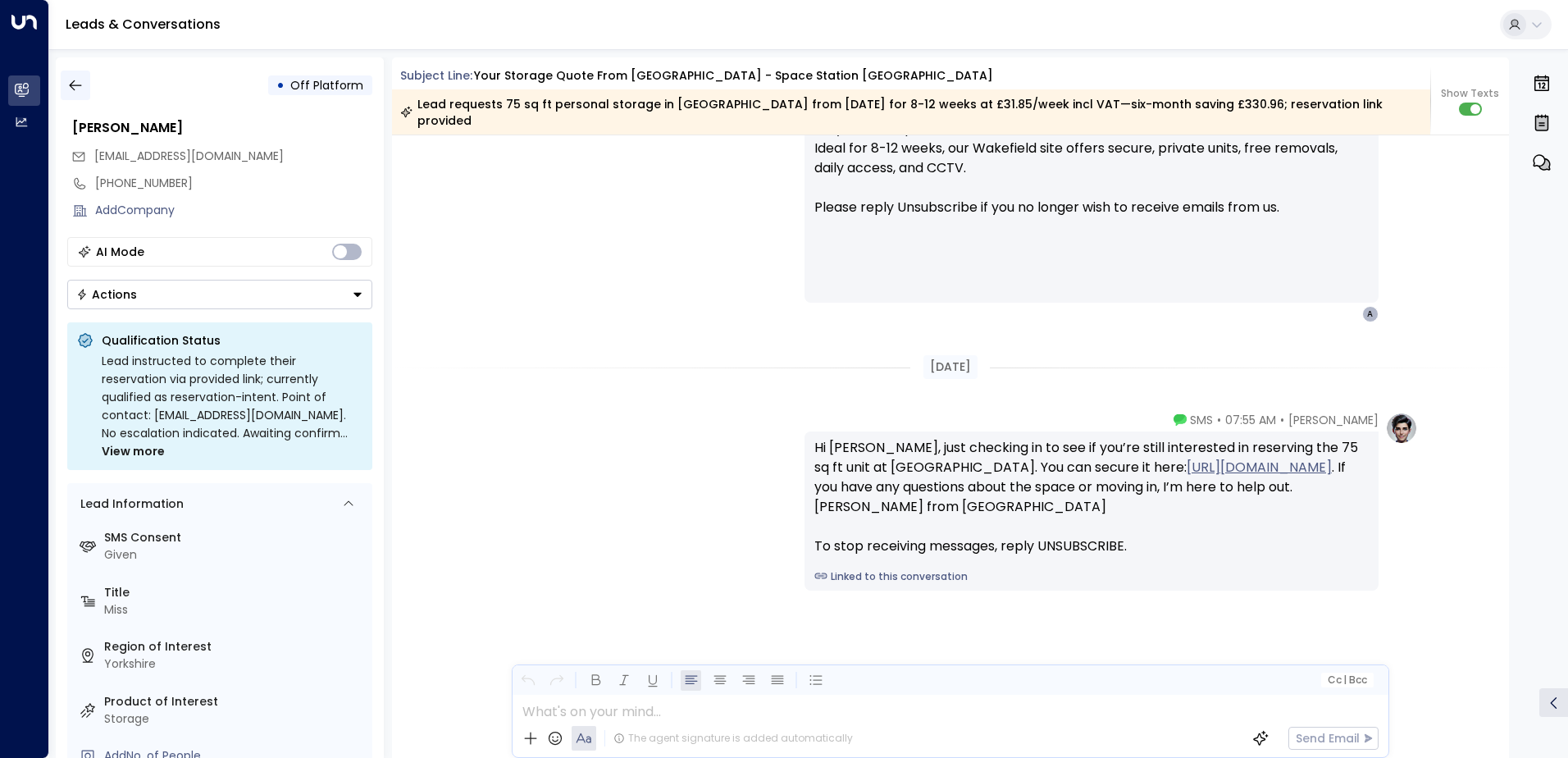
click at [75, 81] on icon "button" at bounding box center [75, 86] width 16 height 16
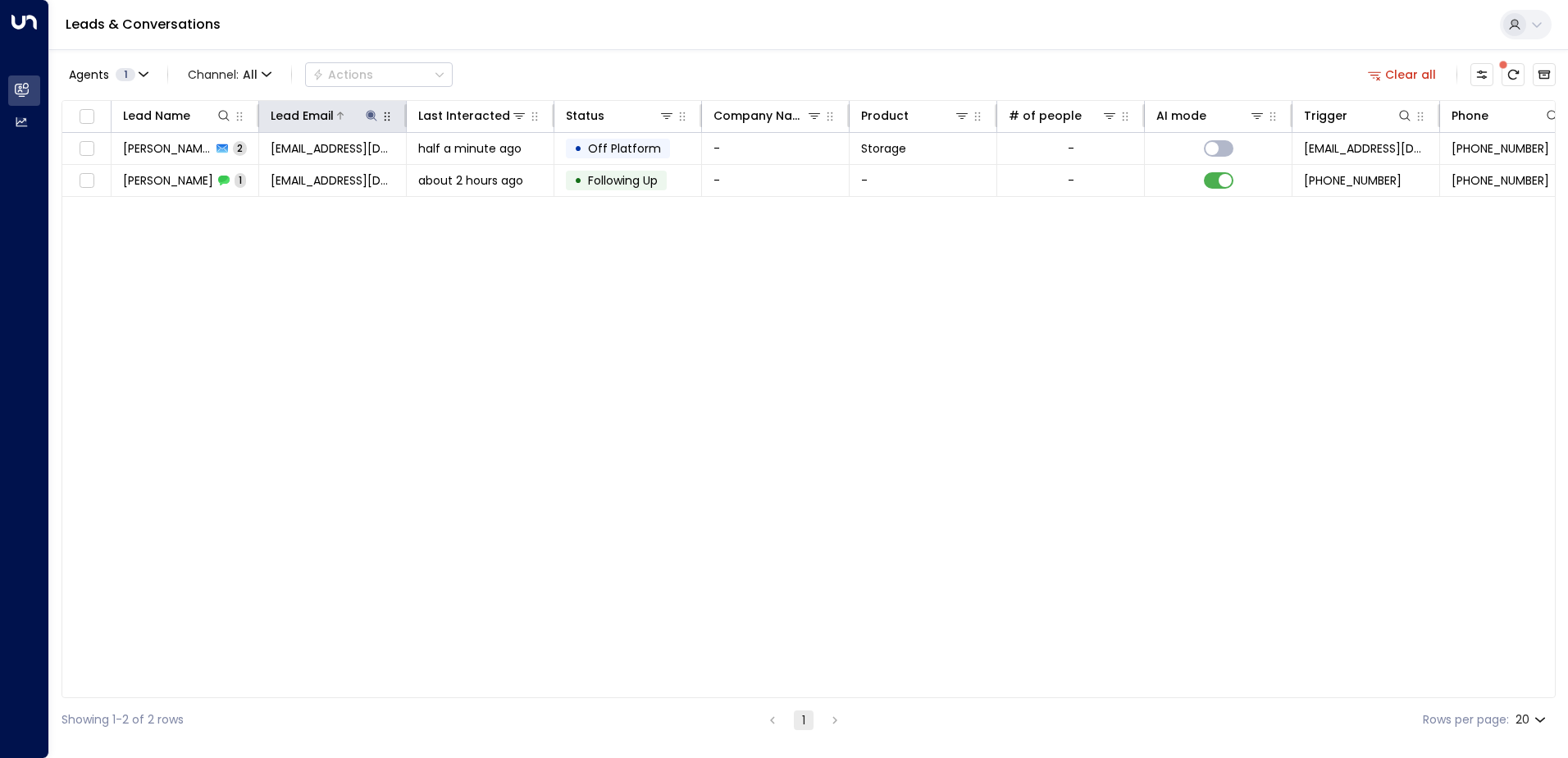
click at [369, 116] on icon at bounding box center [371, 116] width 11 height 11
click at [474, 176] on icon "button" at bounding box center [474, 176] width 13 height 13
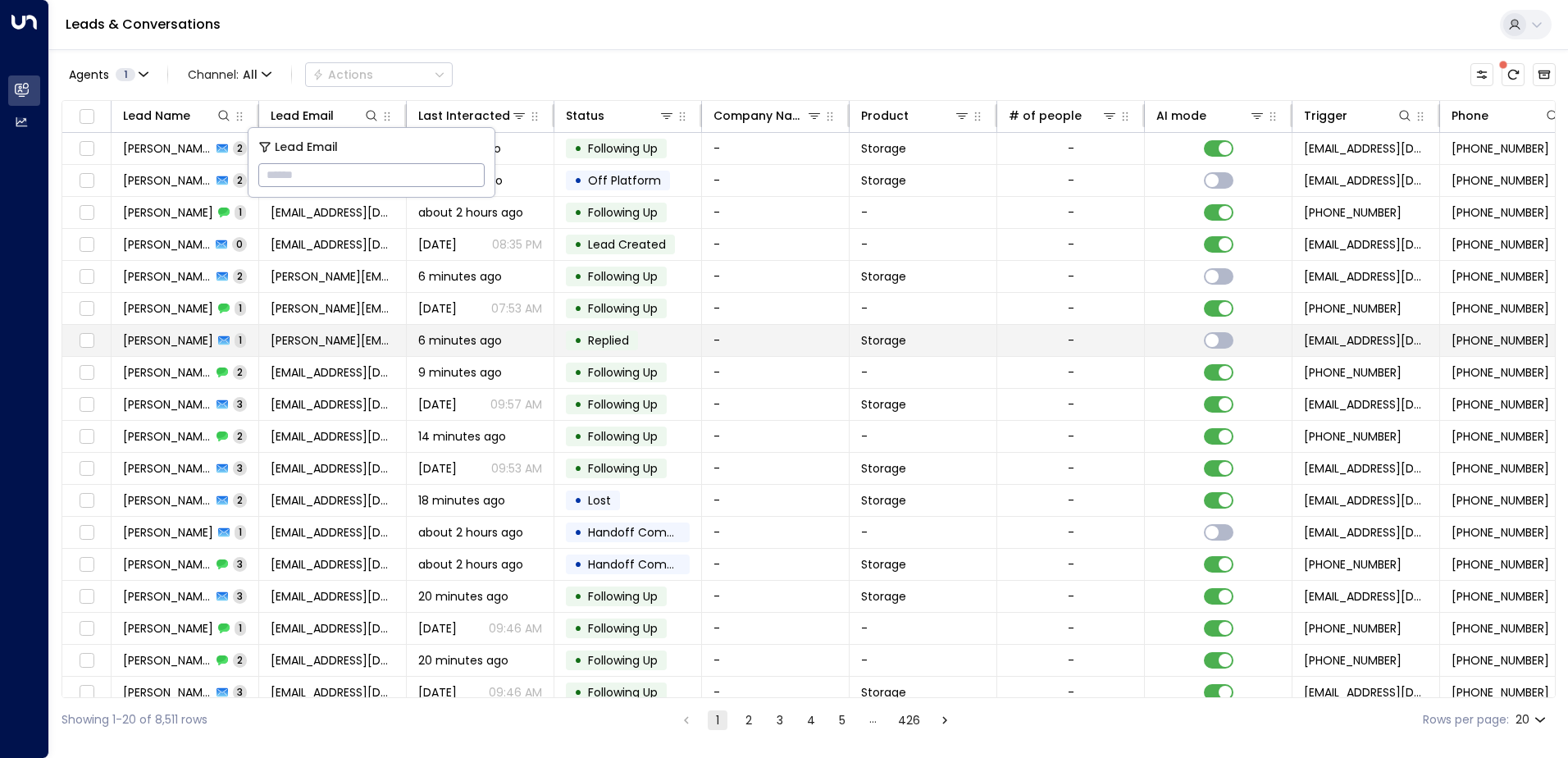
type input "**********"
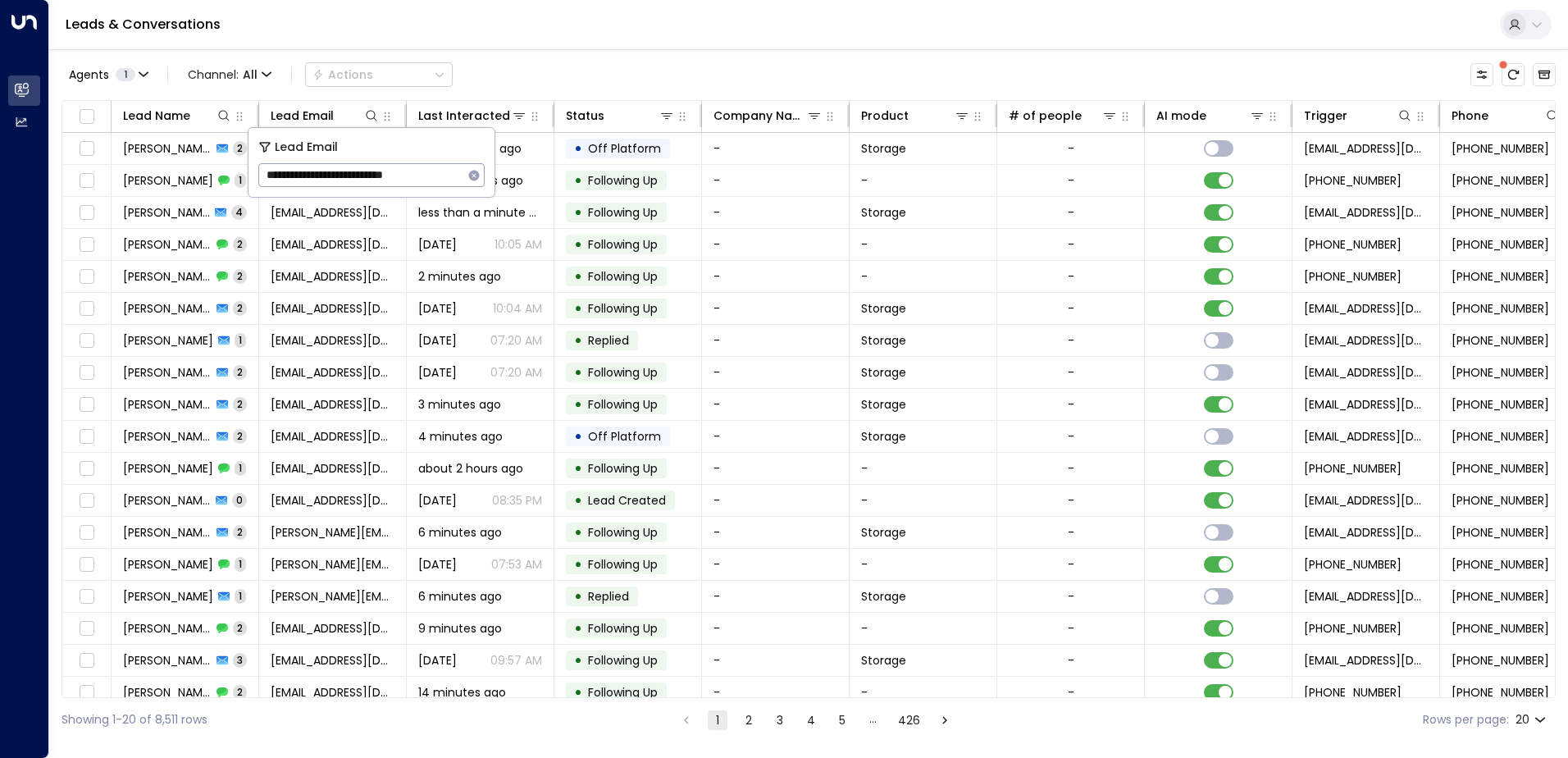
click at [499, 30] on div "Leads & Conversations" at bounding box center [808, 25] width 1518 height 50
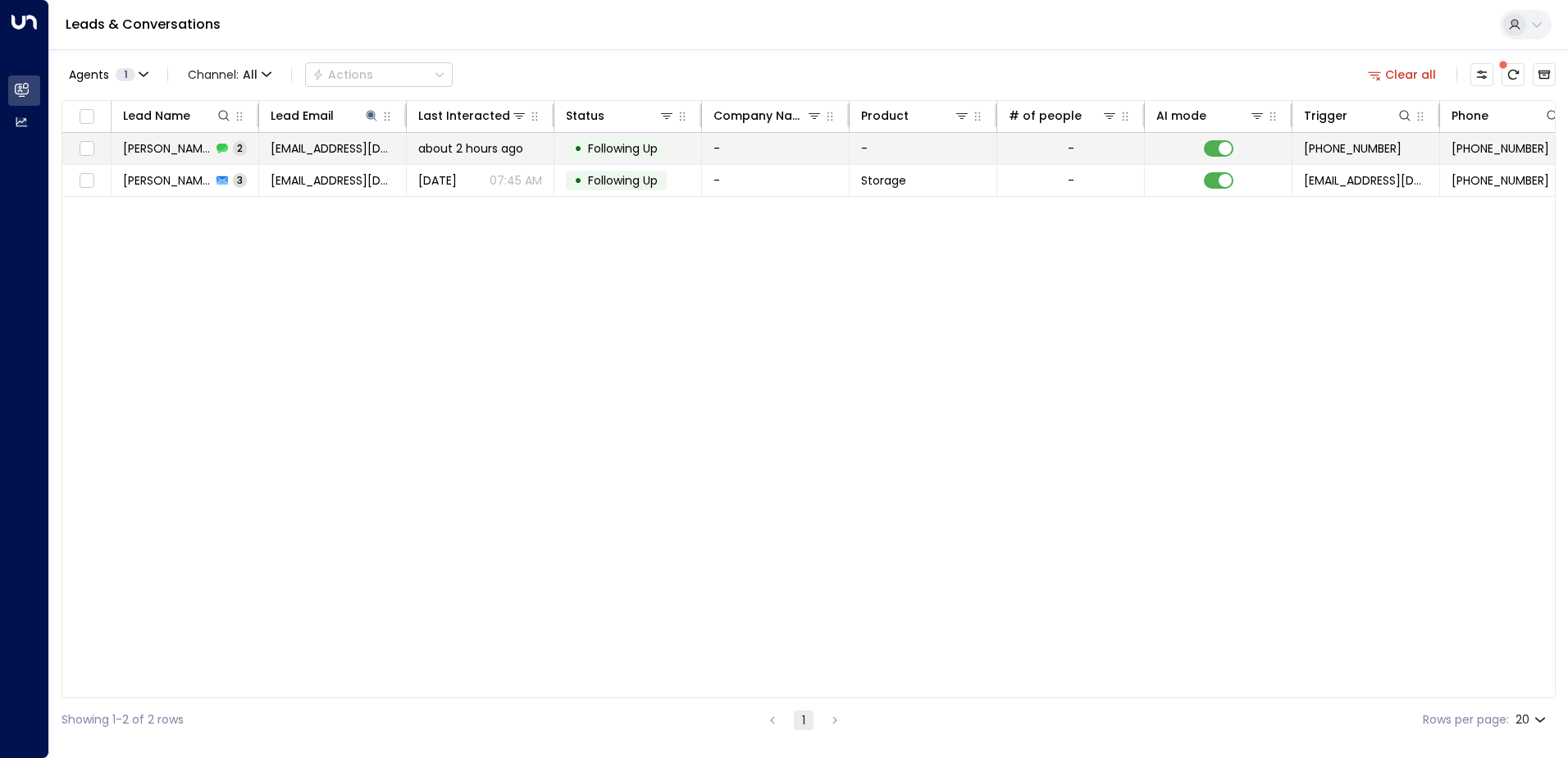
click at [328, 151] on span "[EMAIL_ADDRESS][DOMAIN_NAME]" at bounding box center [332, 148] width 124 height 16
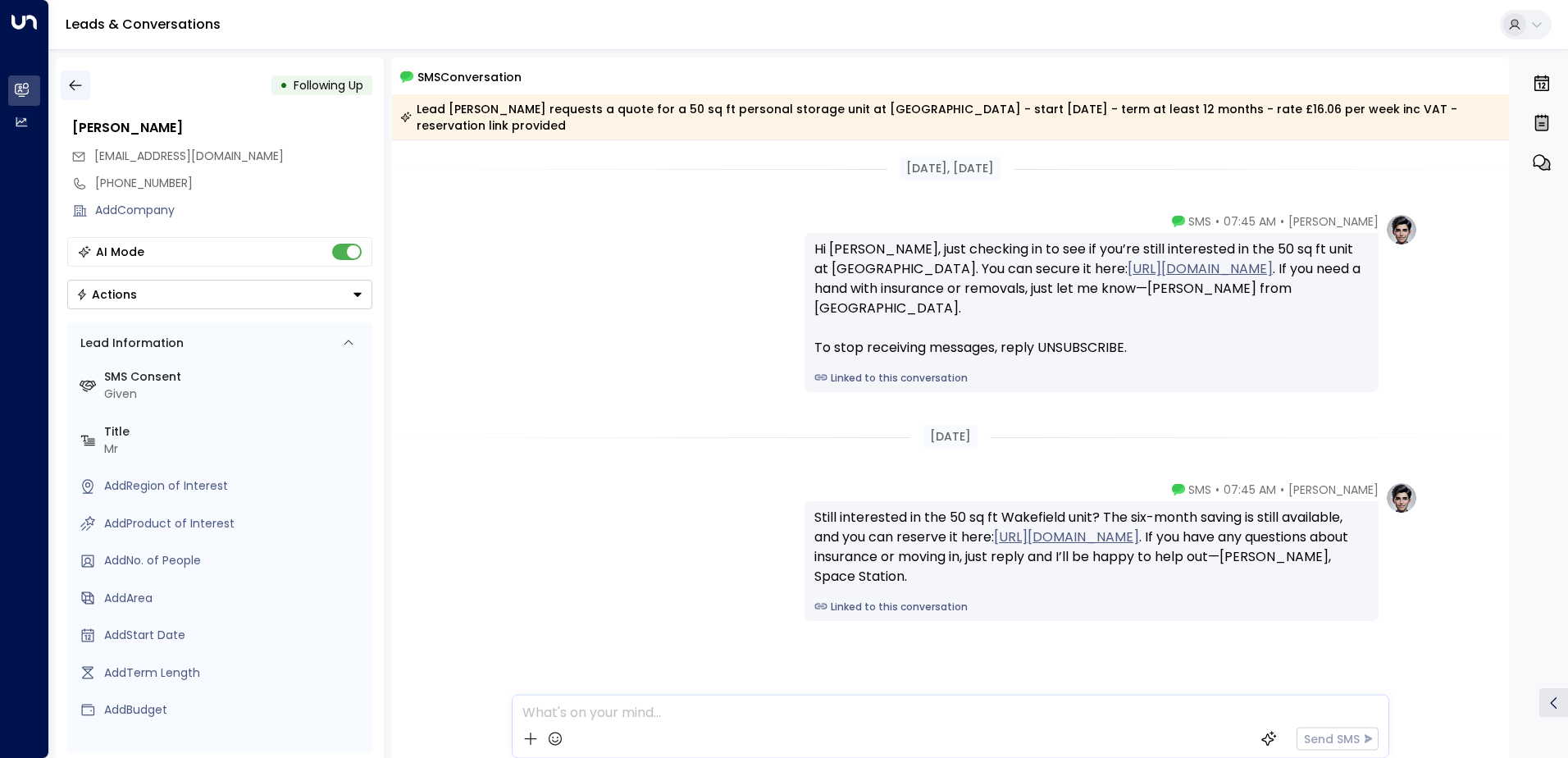
click at [71, 83] on icon "button" at bounding box center [75, 86] width 16 height 16
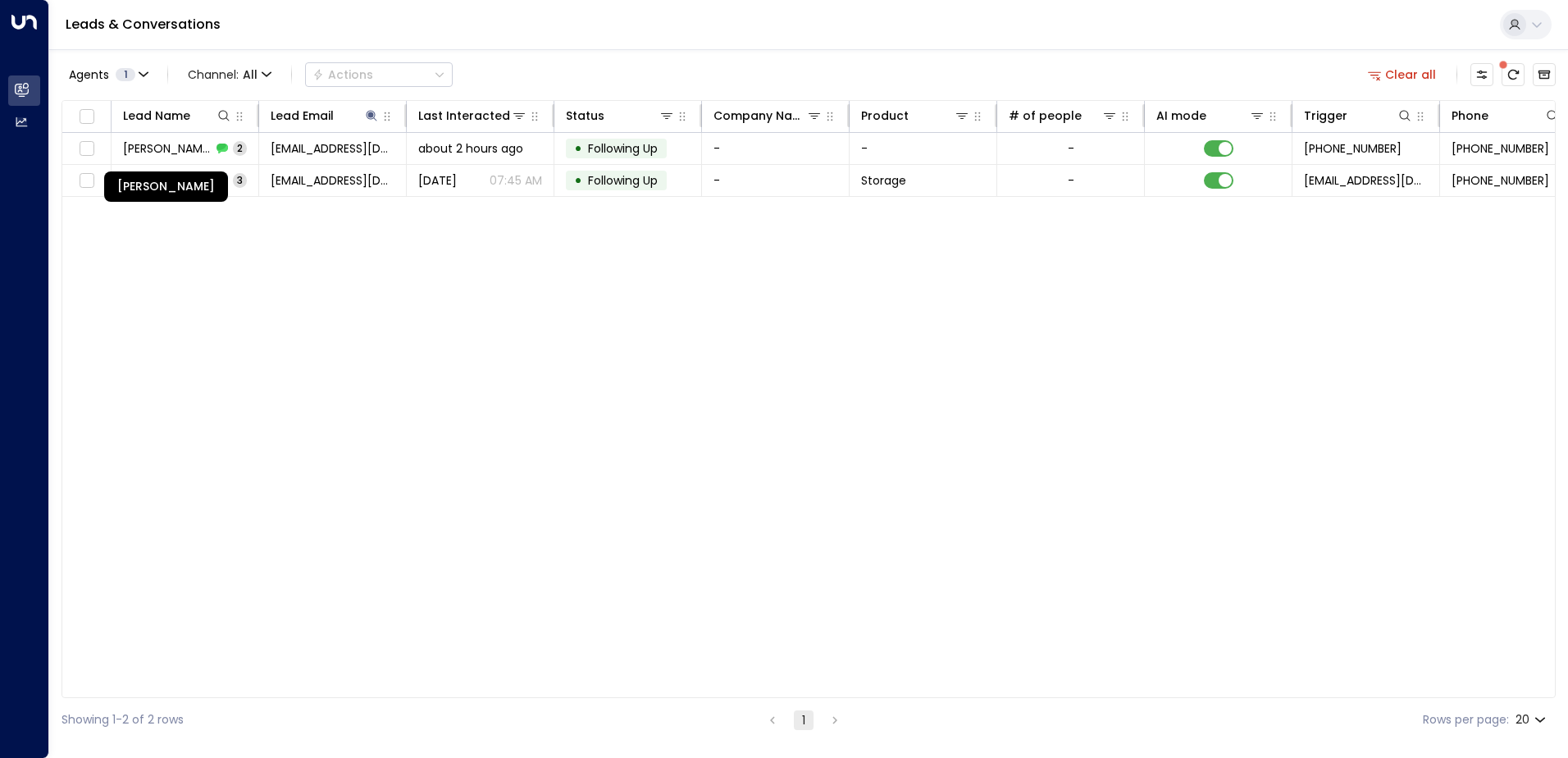
click at [157, 178] on div "[PERSON_NAME]" at bounding box center [166, 186] width 124 height 30
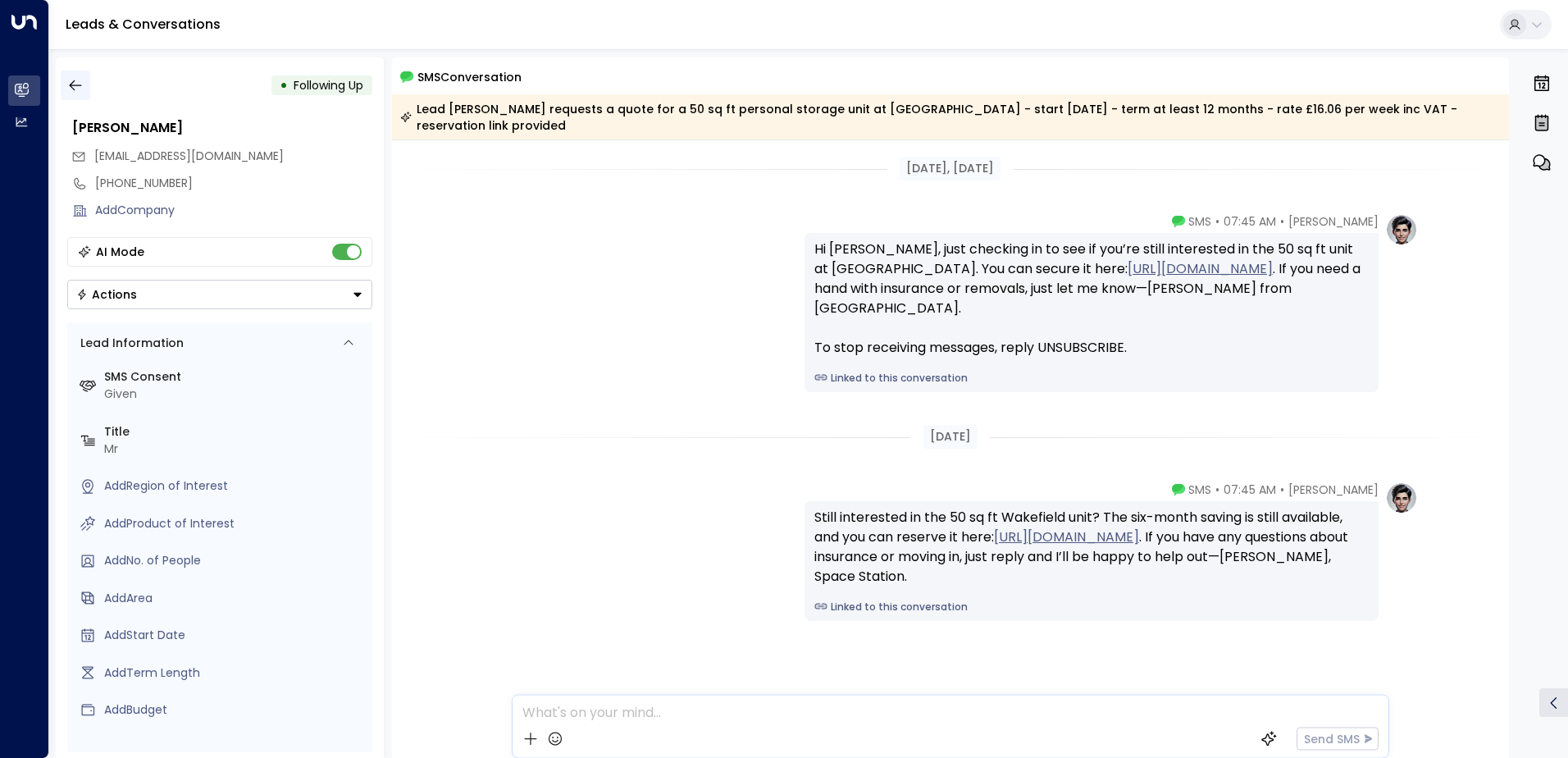
click at [75, 87] on icon "button" at bounding box center [75, 86] width 16 height 16
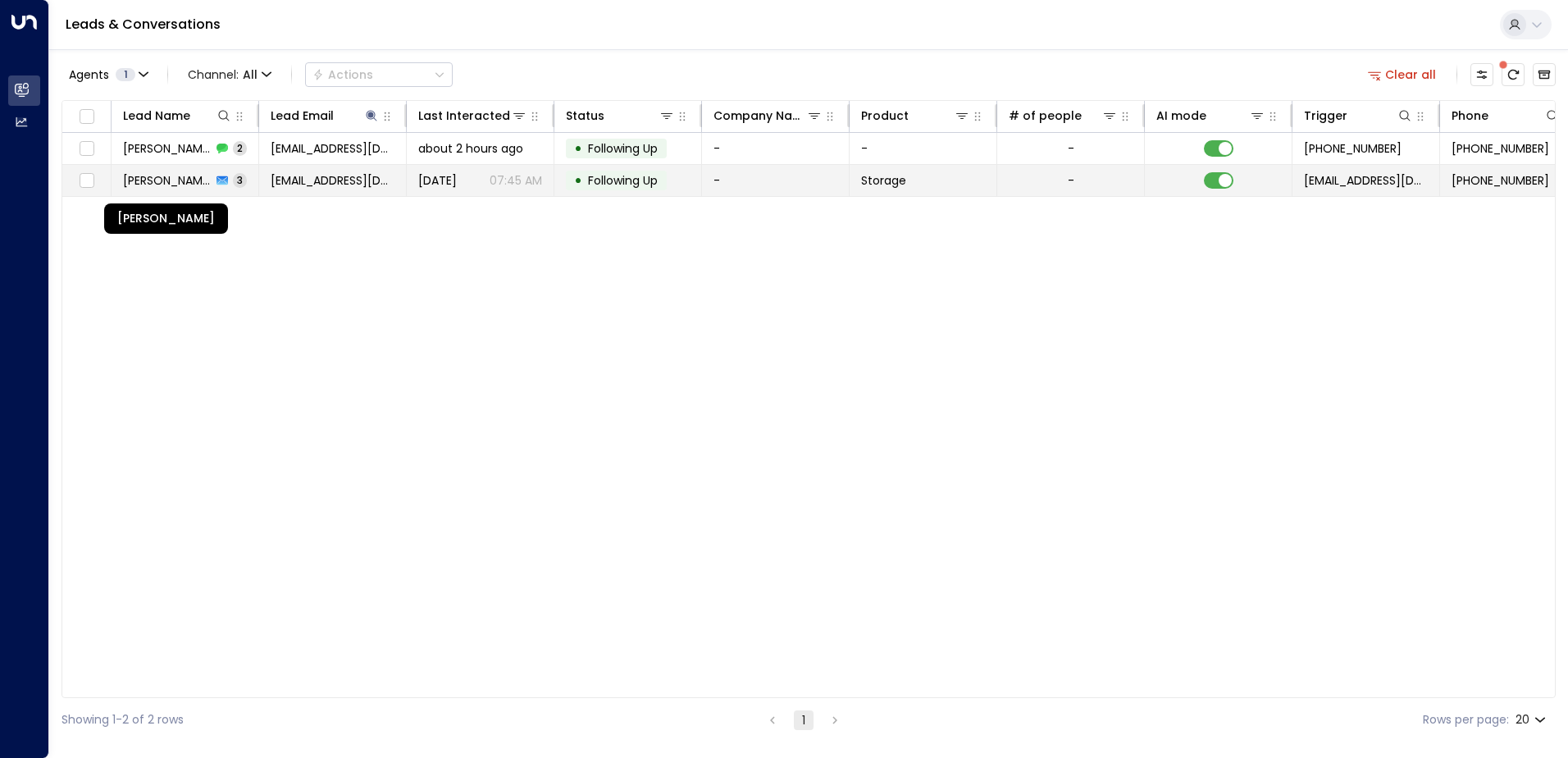
click at [176, 184] on span "[PERSON_NAME]" at bounding box center [166, 180] width 88 height 16
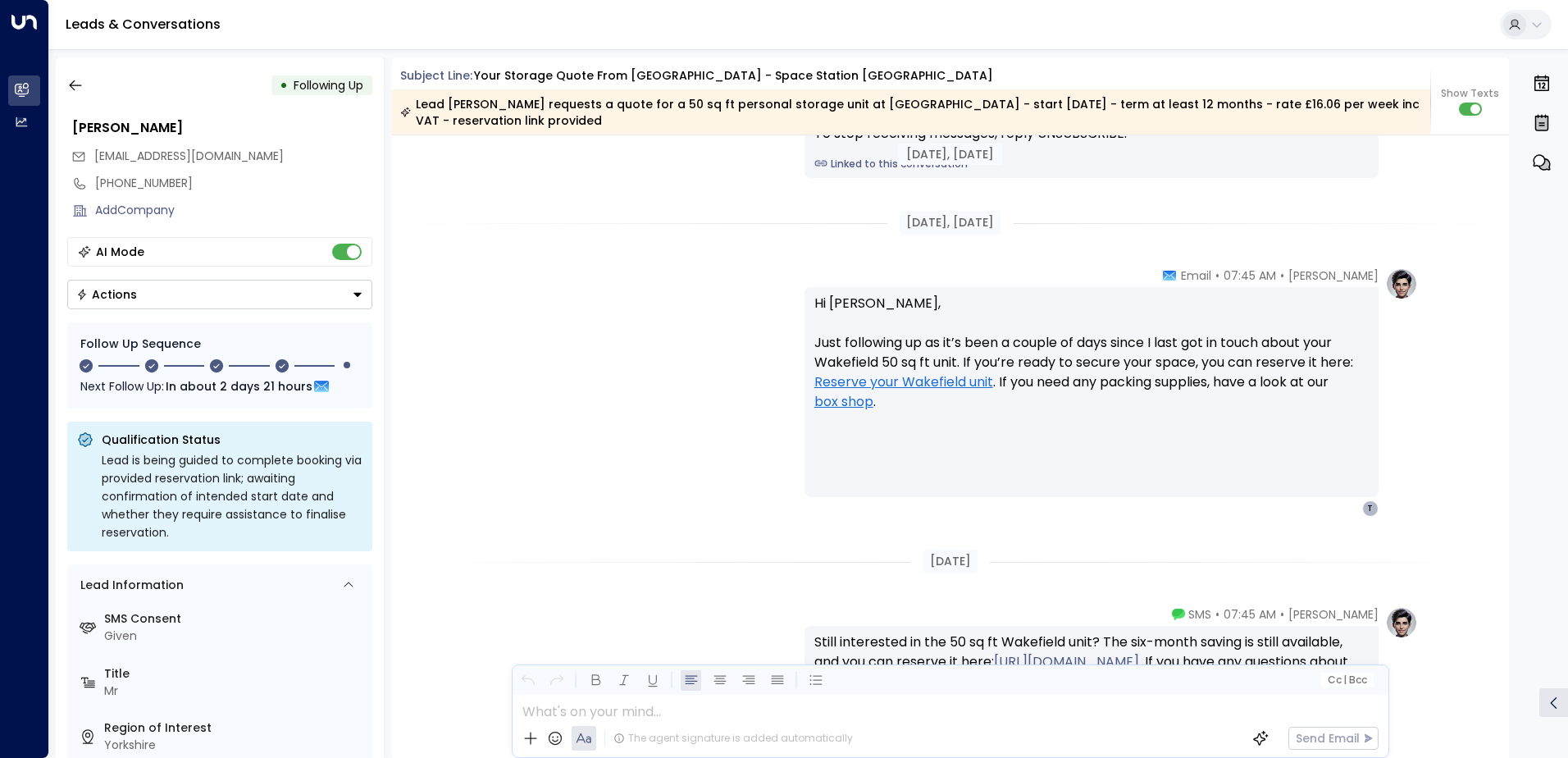
scroll to position [2134, 0]
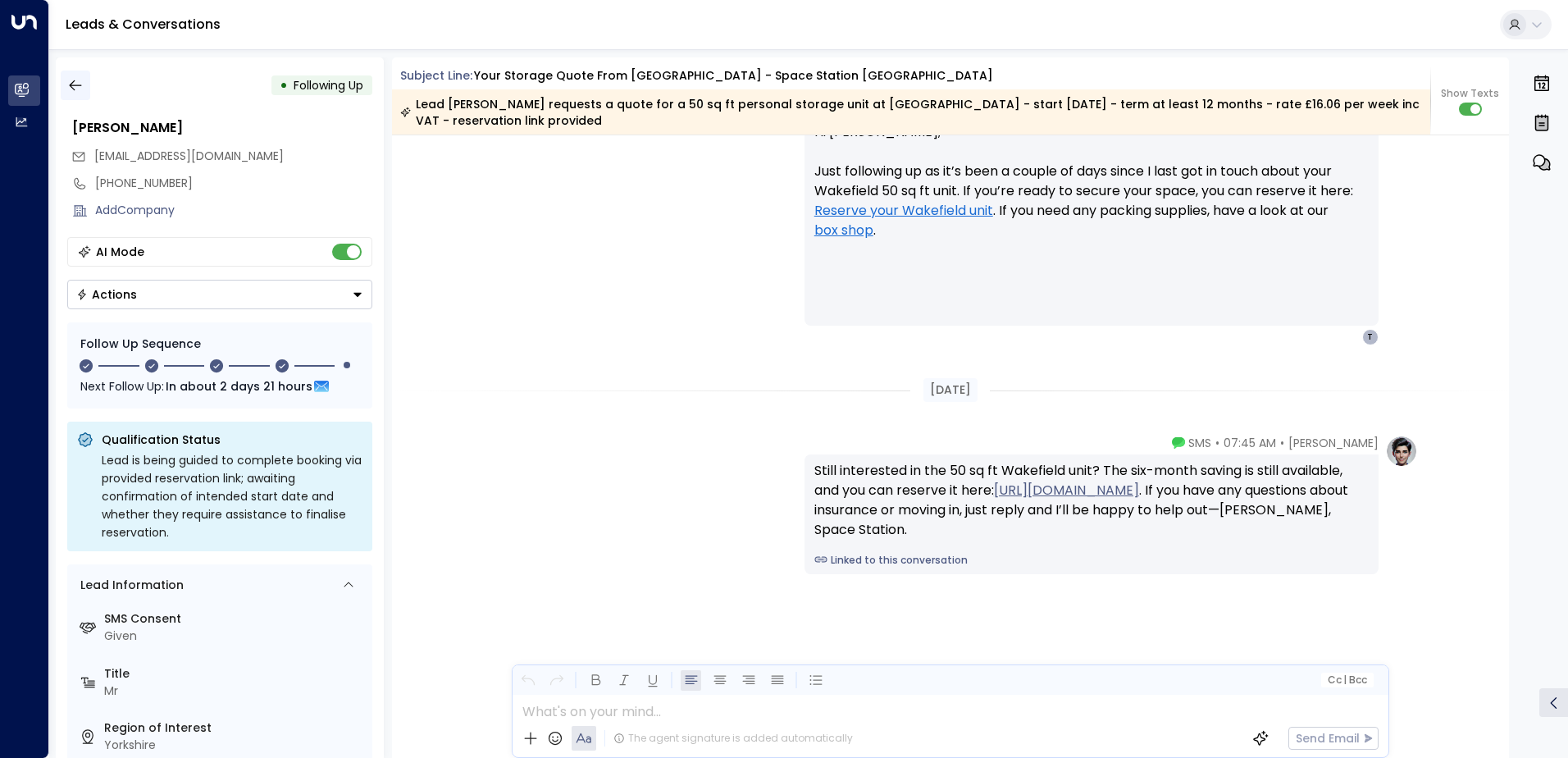
click at [75, 82] on icon "button" at bounding box center [75, 86] width 16 height 16
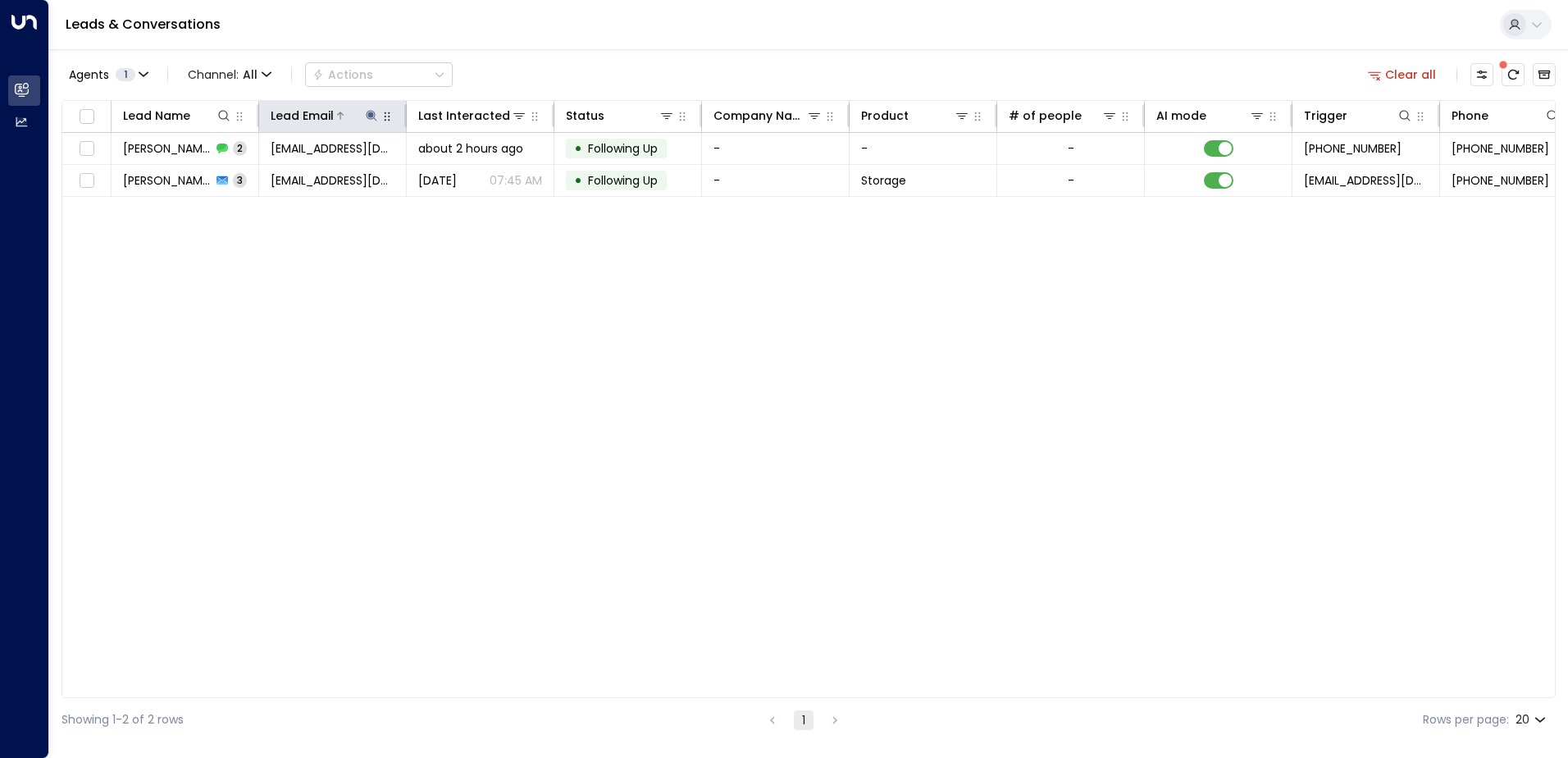
click at [371, 114] on icon at bounding box center [371, 116] width 11 height 11
click at [472, 175] on icon "button" at bounding box center [475, 176] width 11 height 11
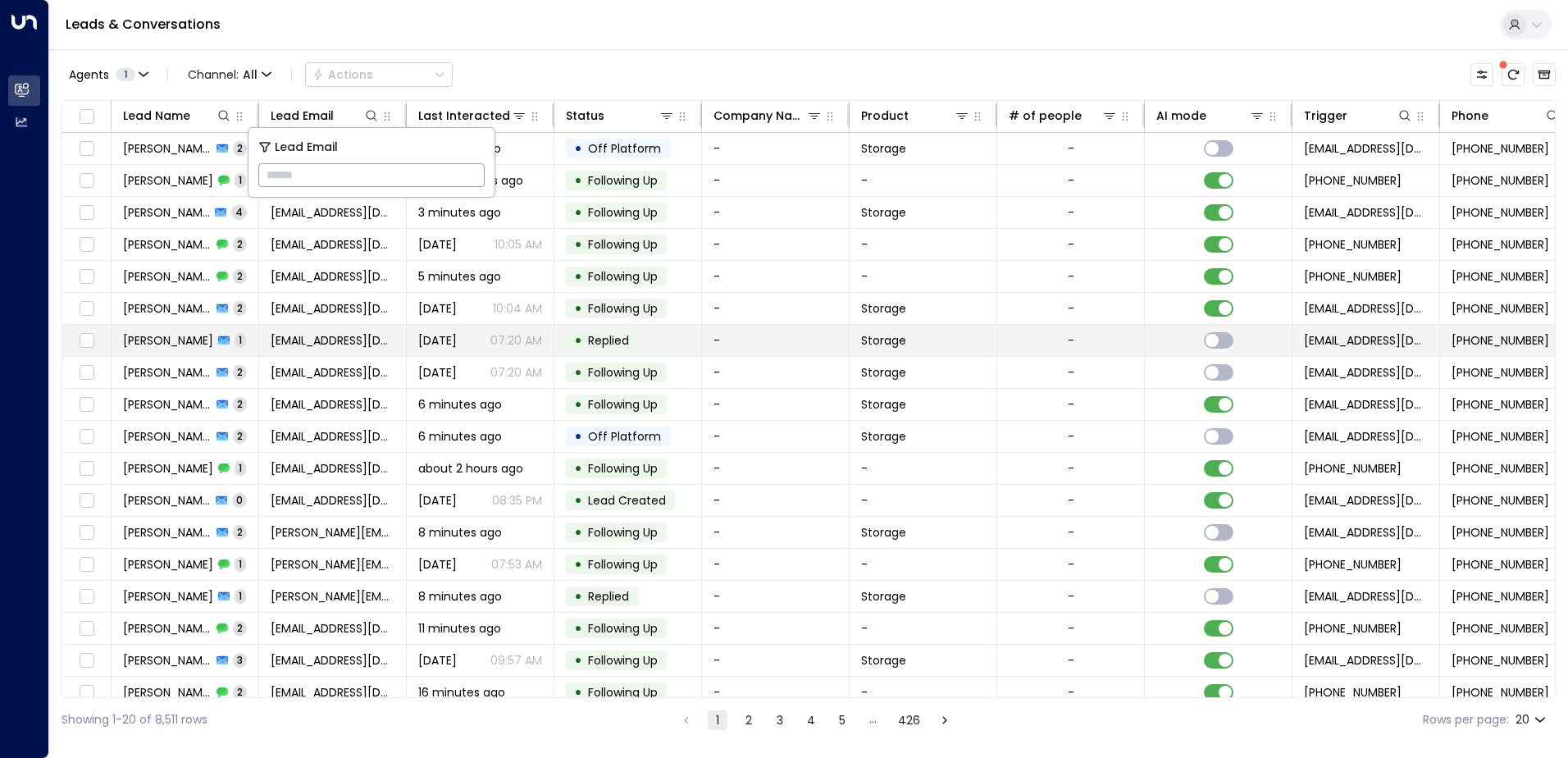
type input "**********"
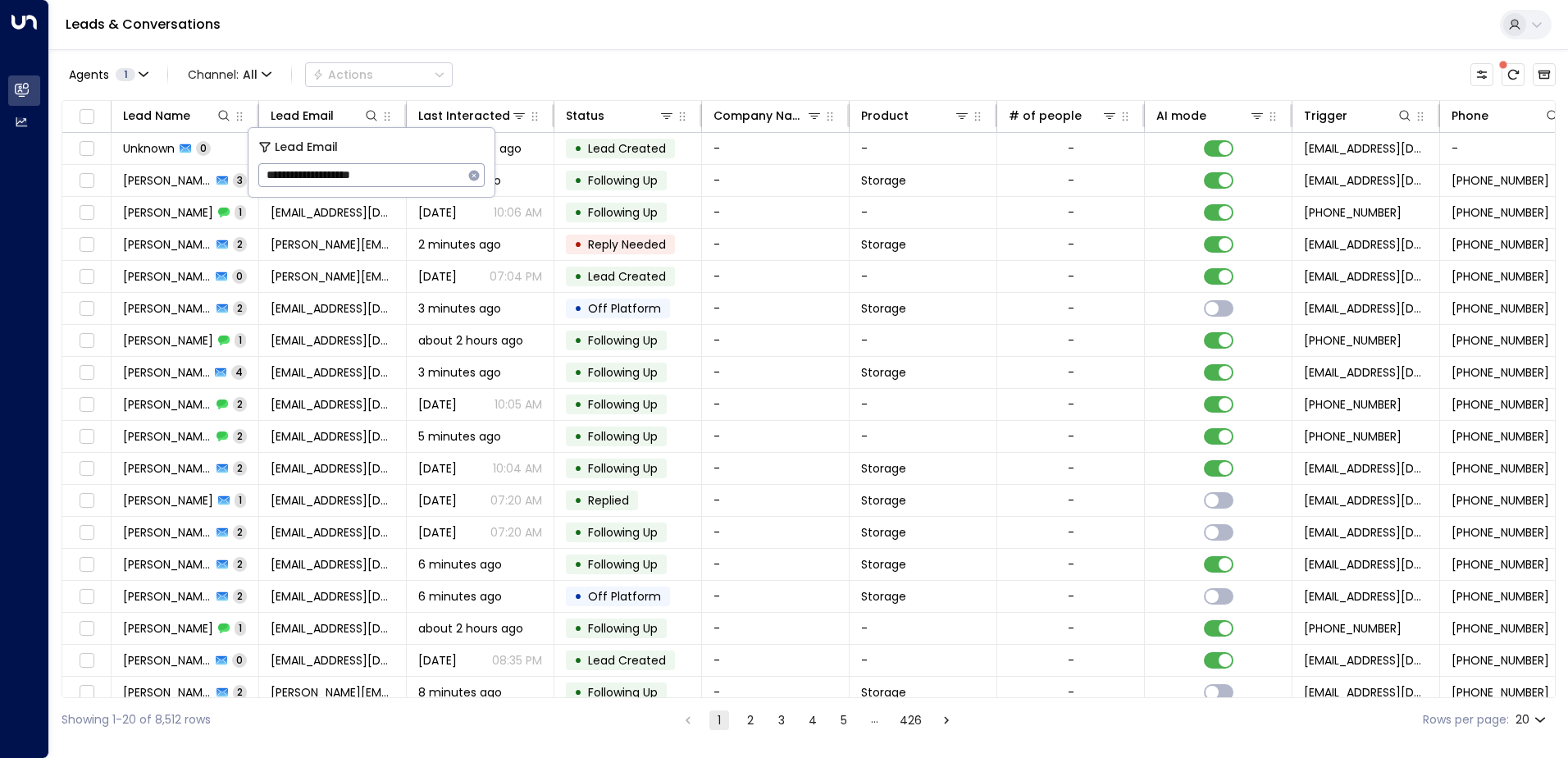
click at [557, 37] on div "Leads & Conversations" at bounding box center [808, 25] width 1518 height 50
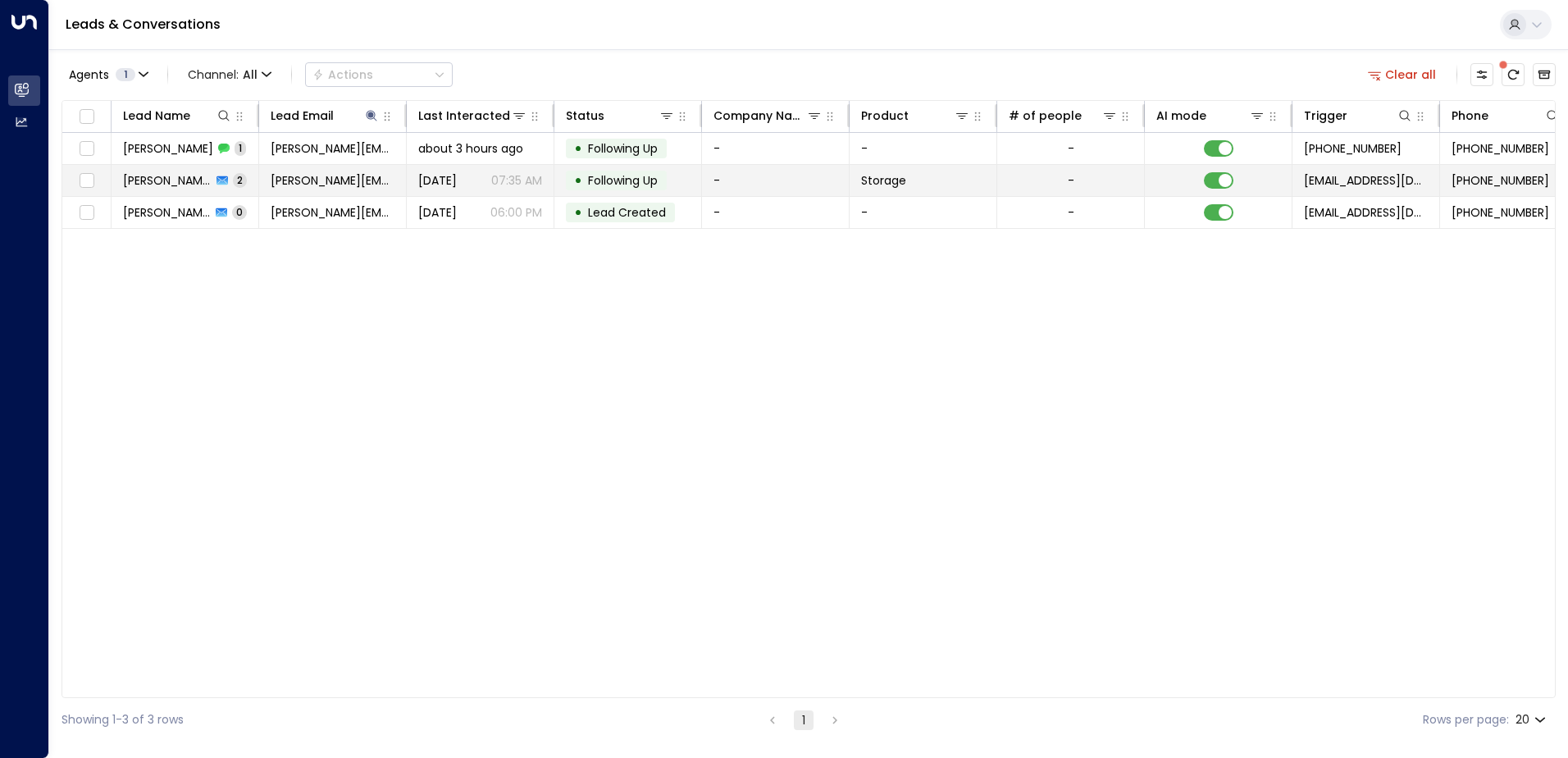
click at [185, 187] on span "[PERSON_NAME]" at bounding box center [166, 180] width 88 height 16
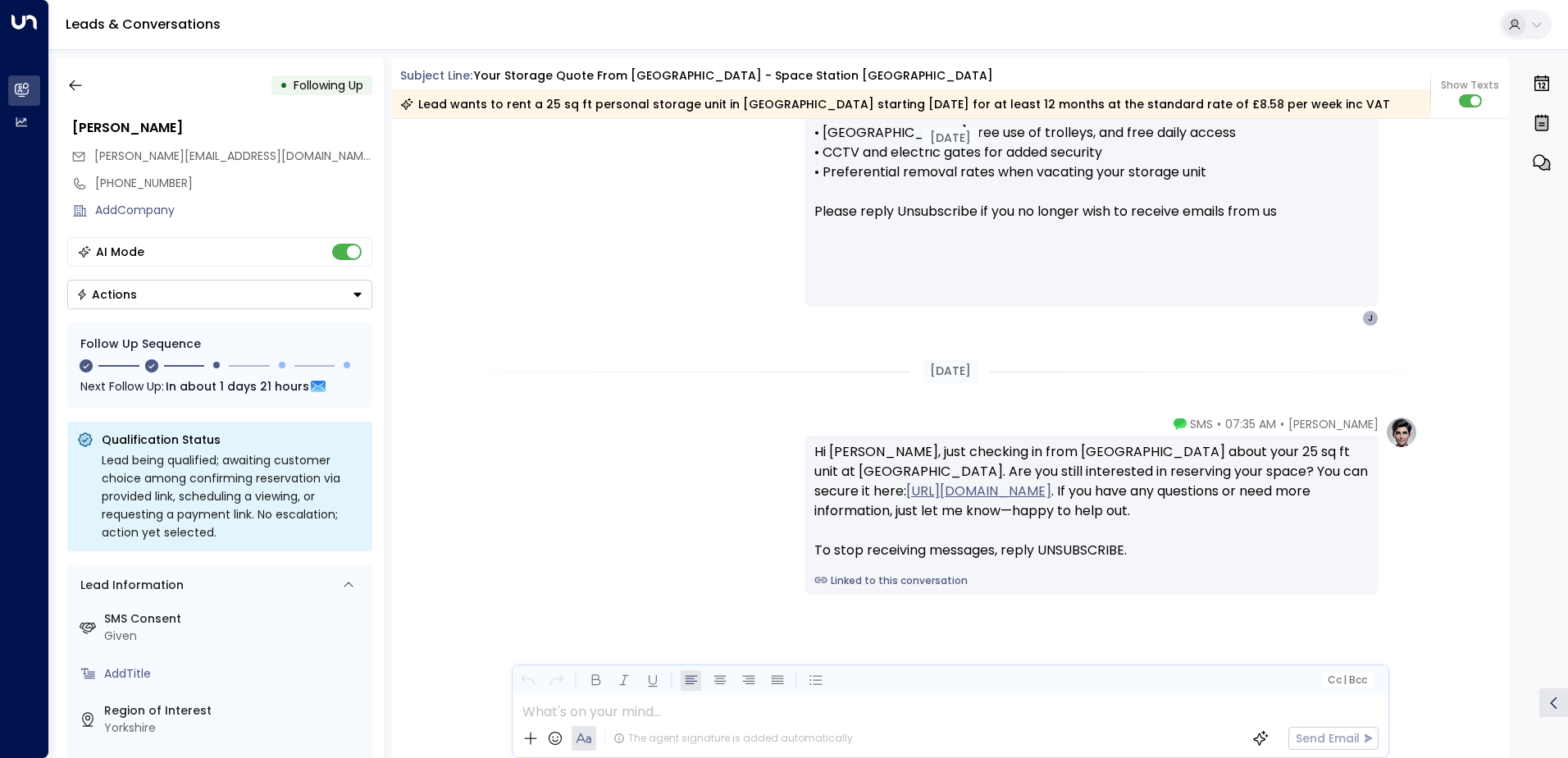
scroll to position [1313, 0]
click at [79, 87] on icon "button" at bounding box center [75, 86] width 16 height 16
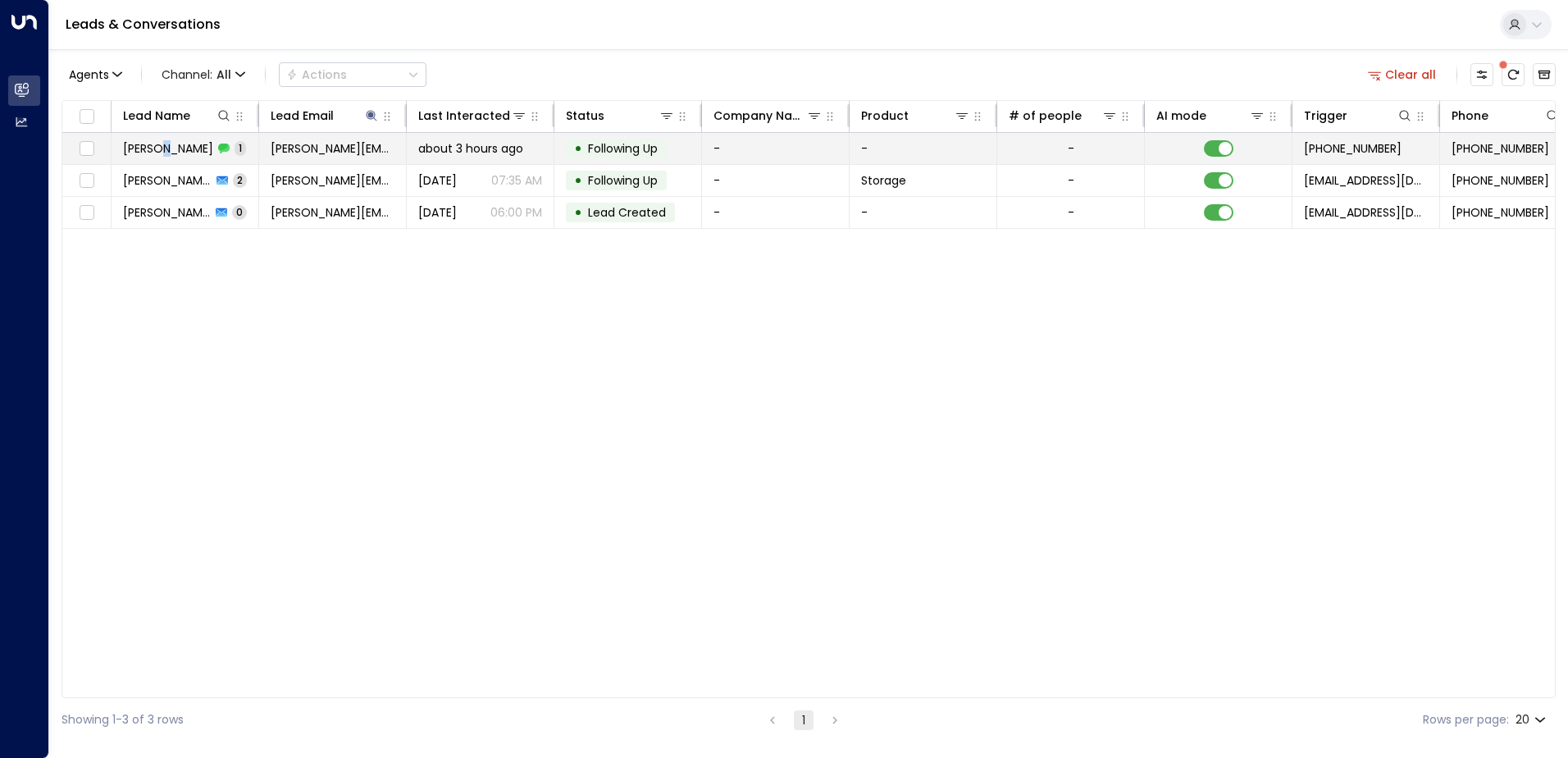
click at [169, 152] on span "[PERSON_NAME]" at bounding box center [167, 148] width 90 height 16
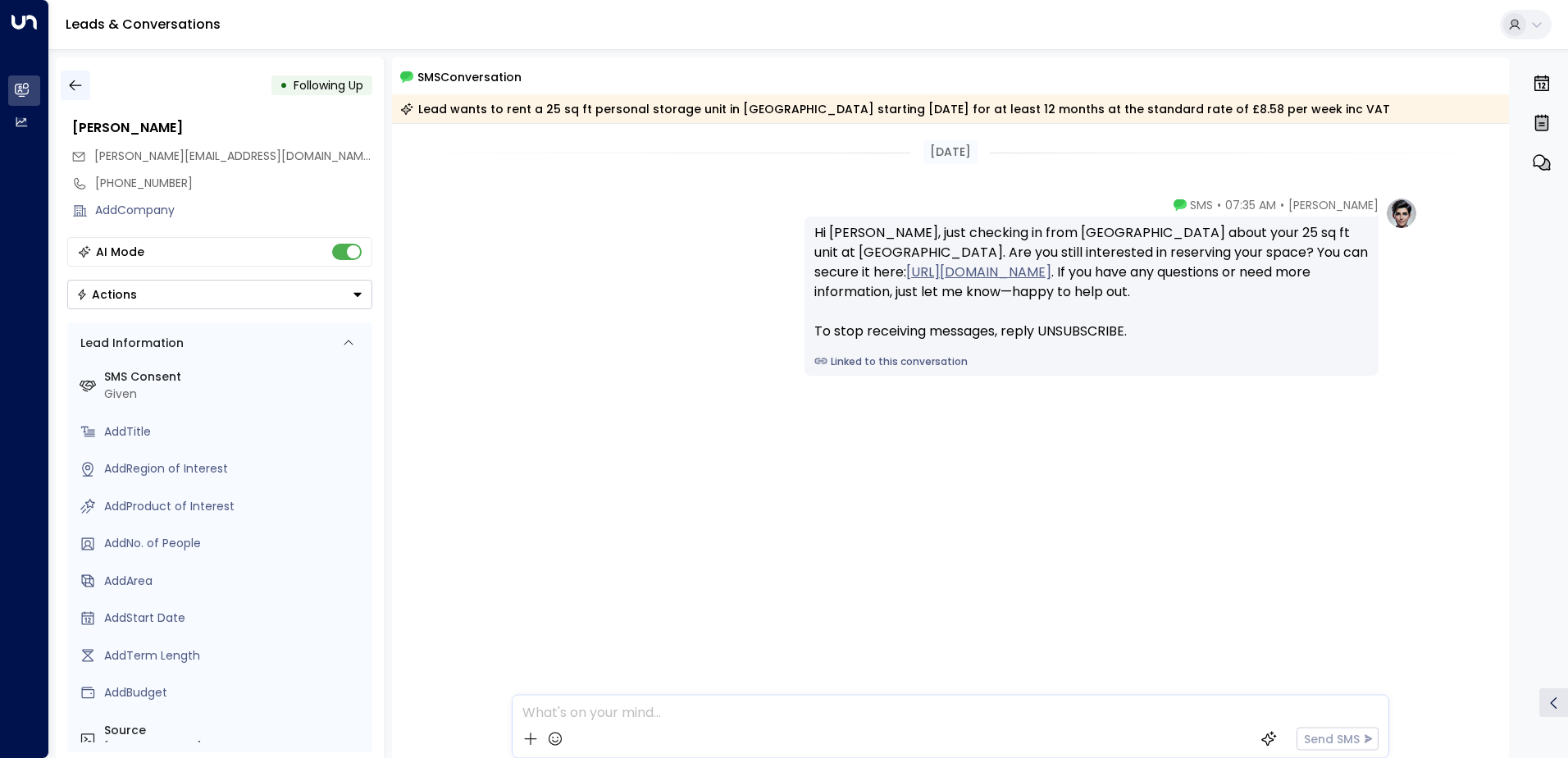
click at [77, 92] on icon "button" at bounding box center [75, 86] width 16 height 16
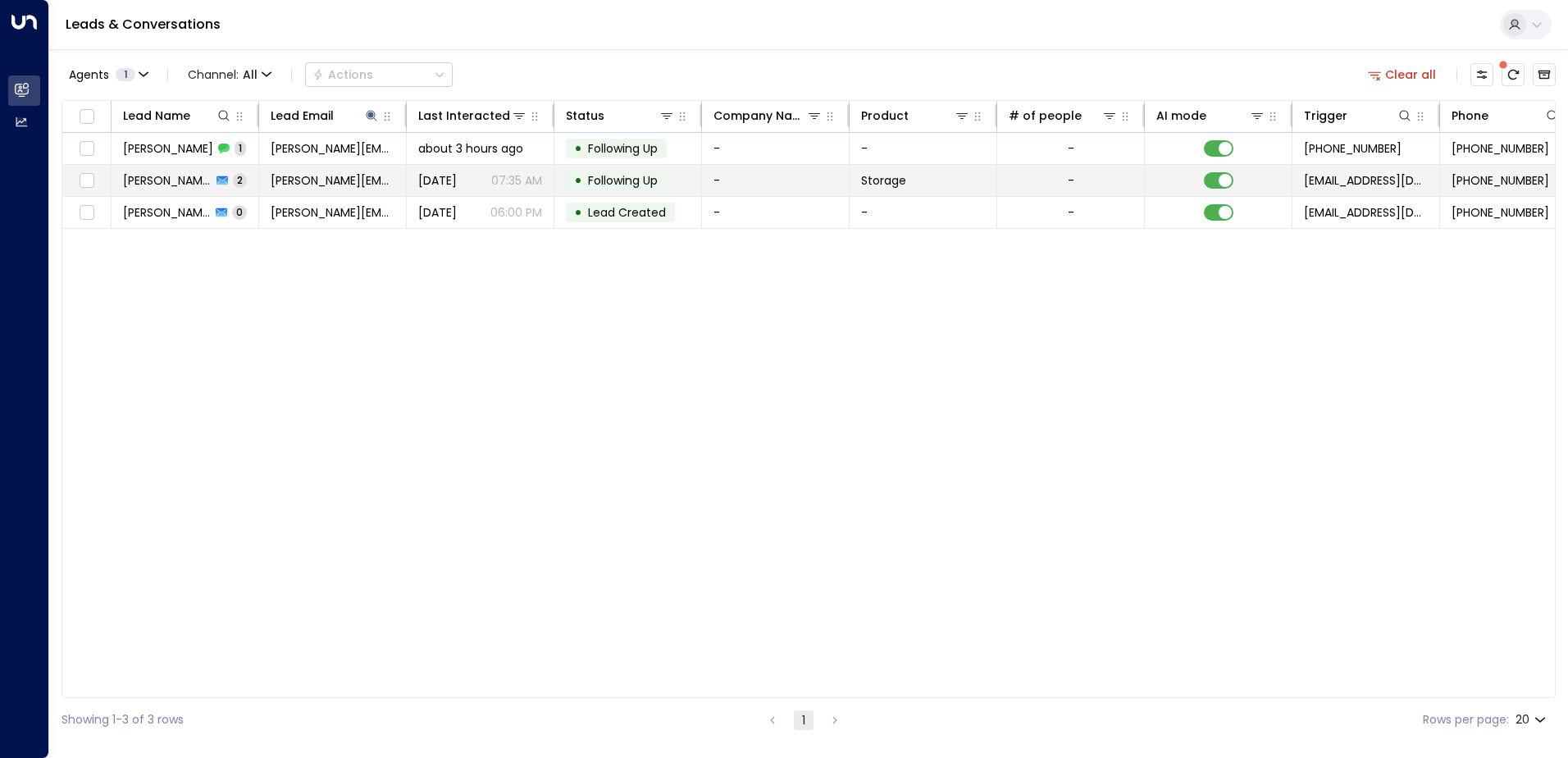
click at [216, 186] on icon at bounding box center [222, 180] width 12 height 12
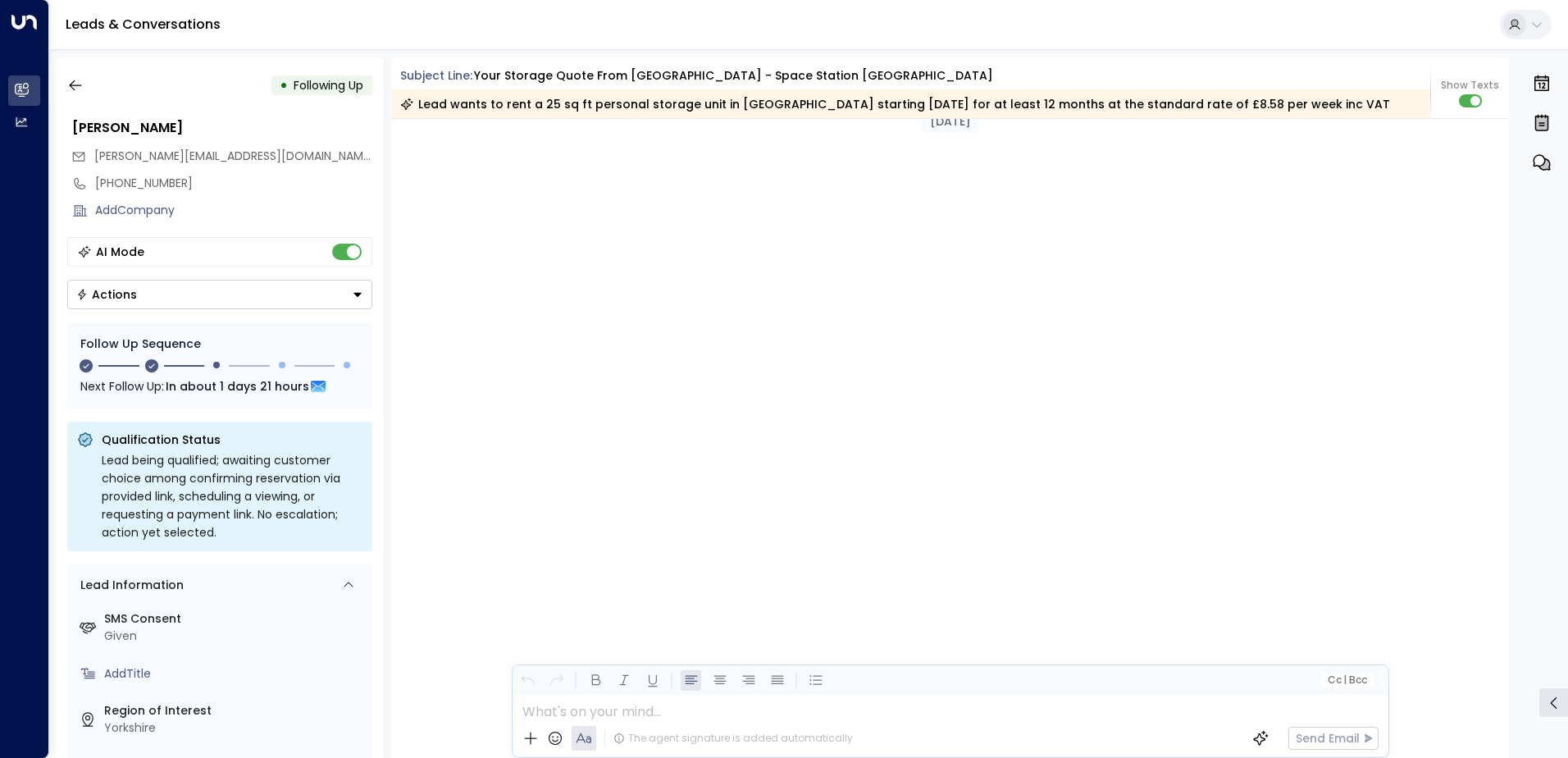
scroll to position [1313, 0]
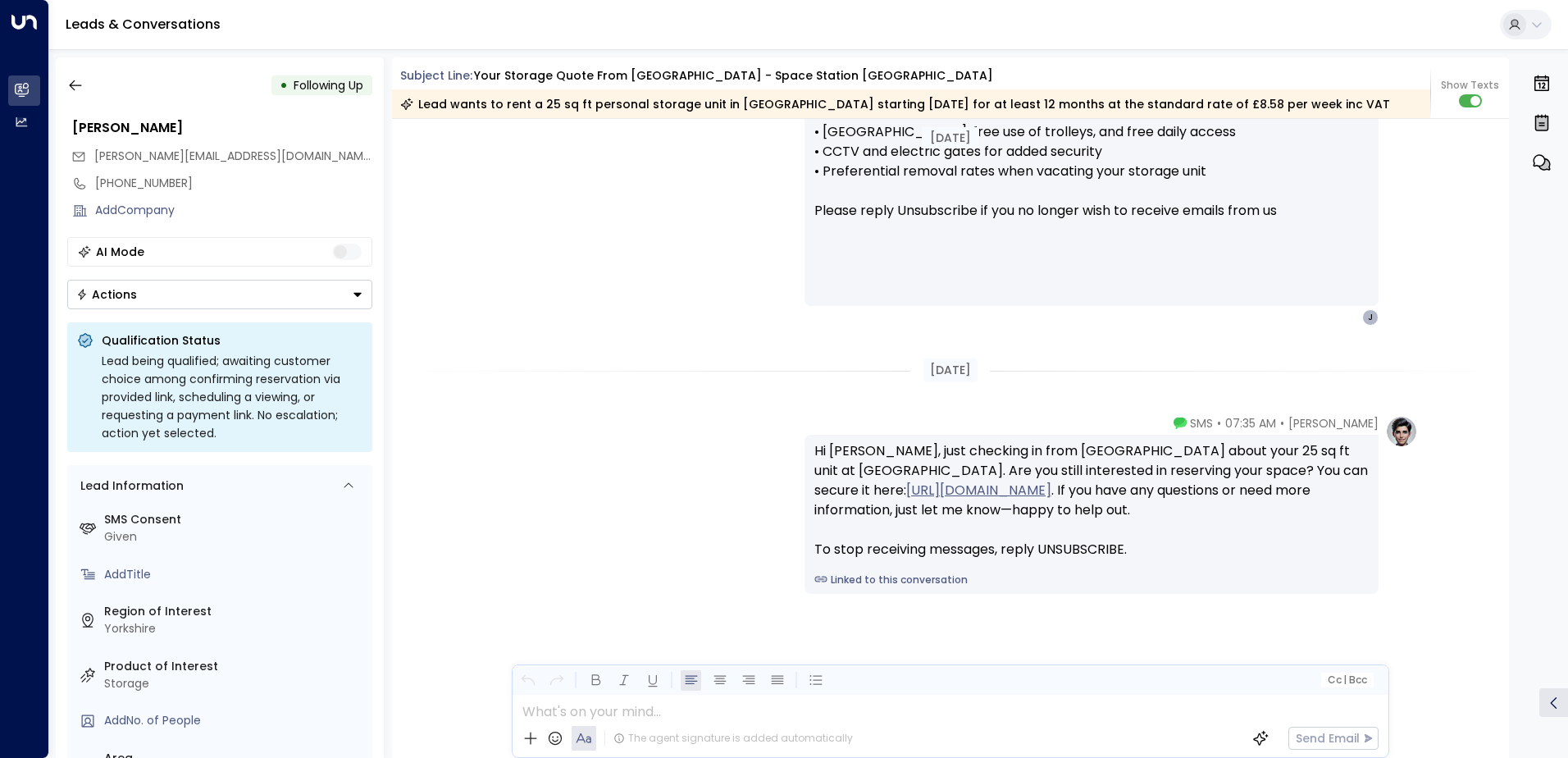
click at [357, 293] on icon "Button group with a nested menu" at bounding box center [357, 295] width 8 height 5
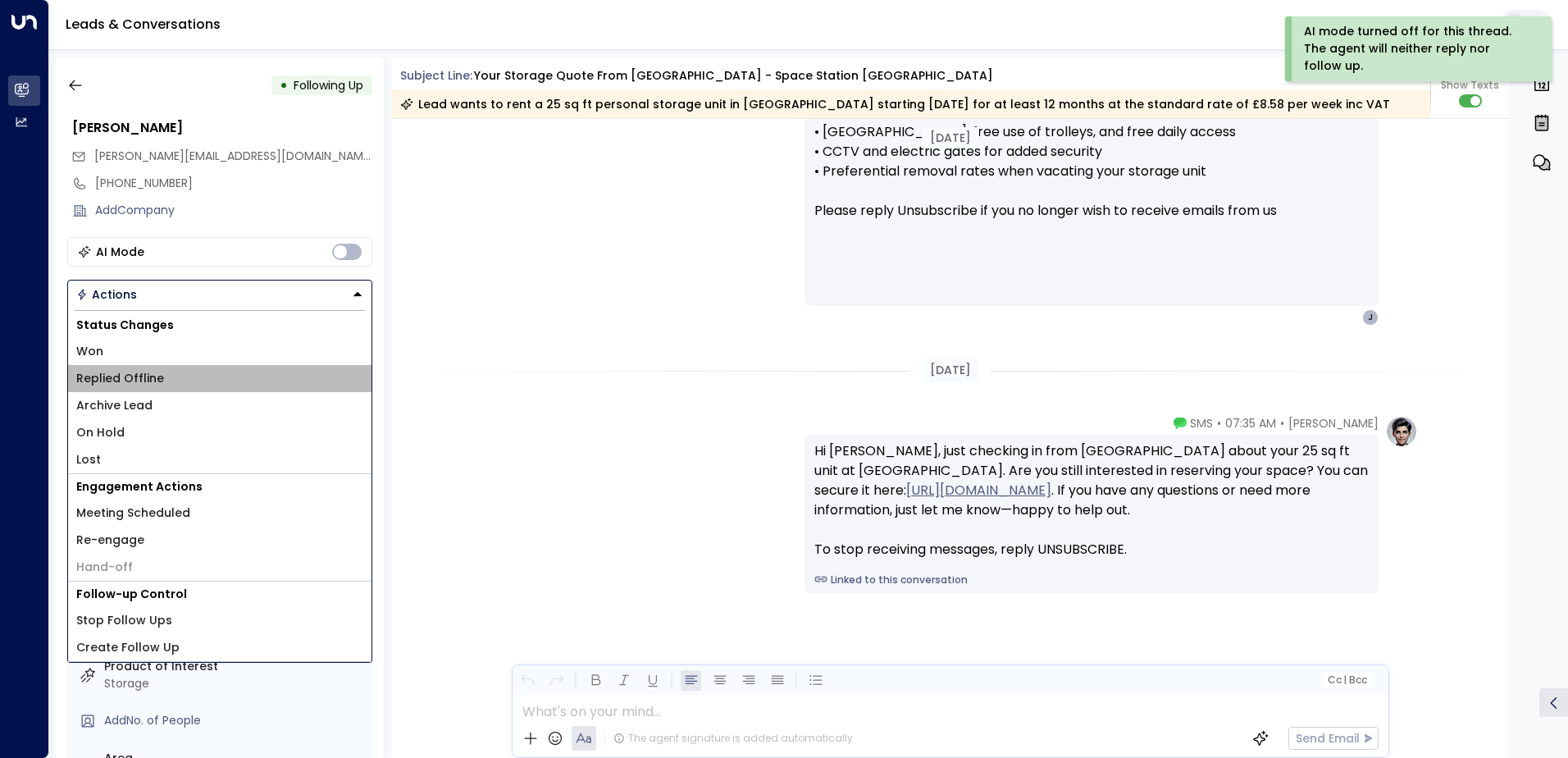
click at [160, 379] on li "Replied Offline" at bounding box center [220, 379] width 304 height 27
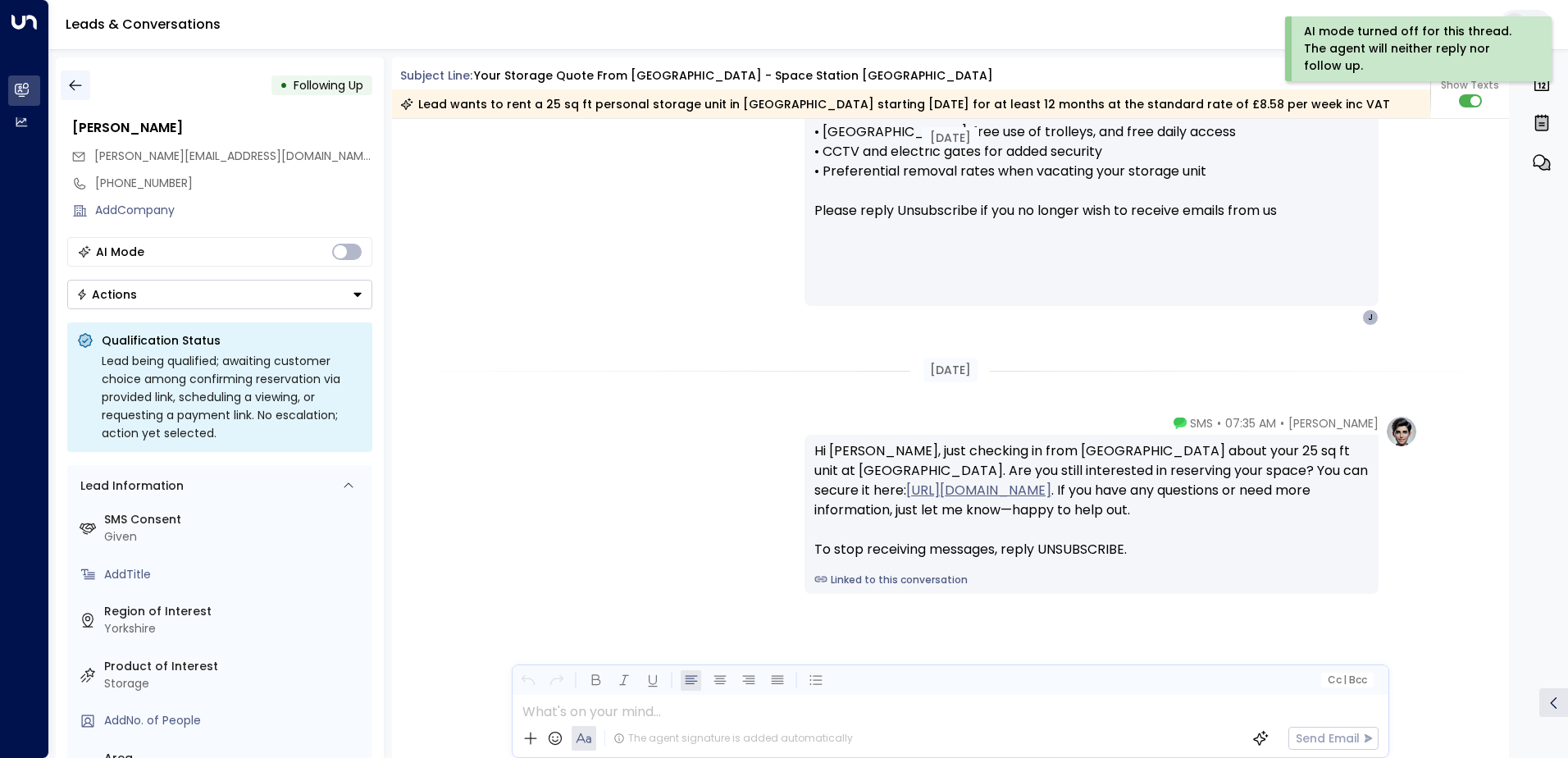
click at [70, 84] on icon "button" at bounding box center [75, 86] width 16 height 16
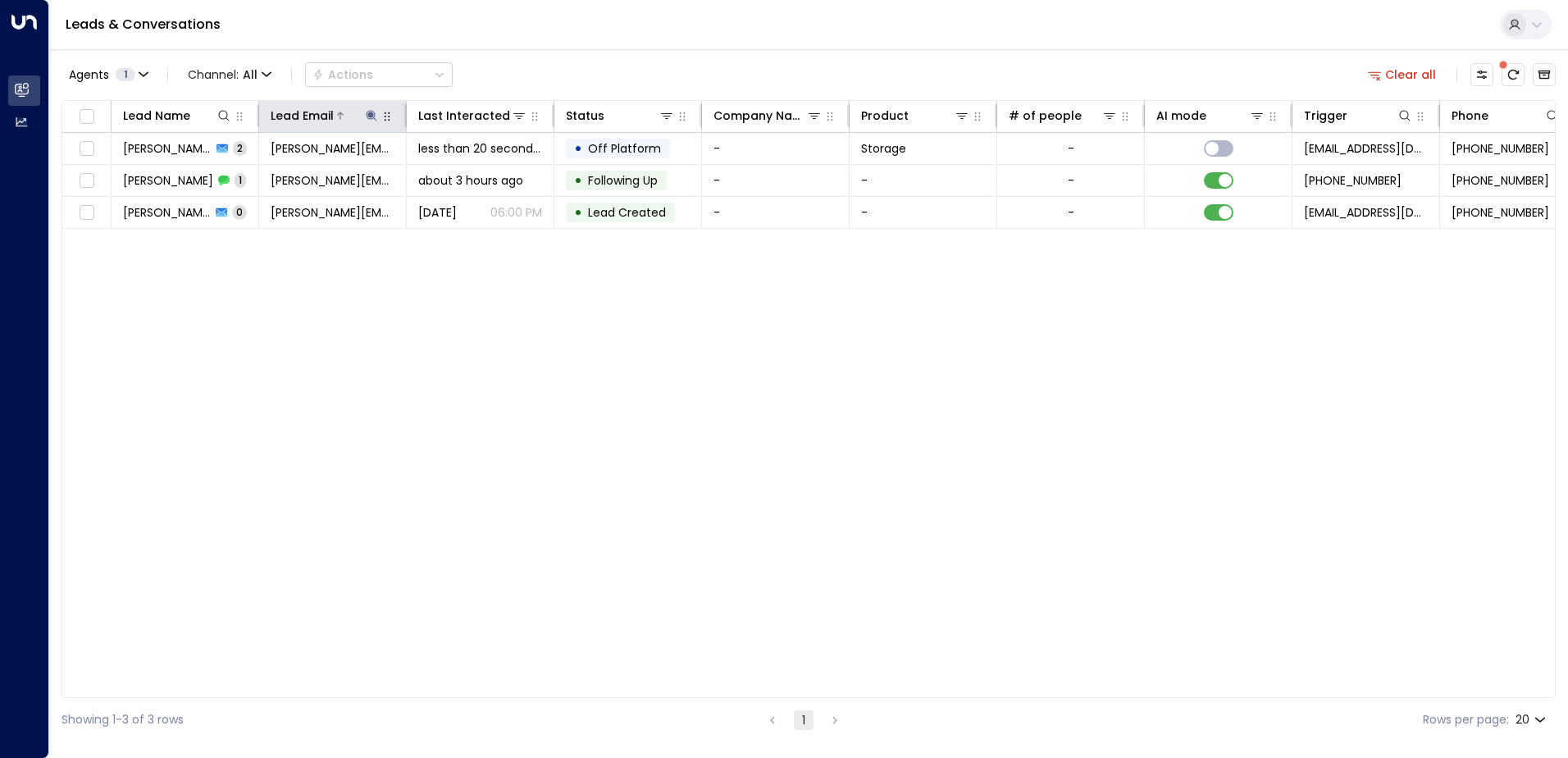
click at [372, 109] on icon at bounding box center [371, 116] width 13 height 13
click at [474, 173] on icon "button" at bounding box center [475, 176] width 11 height 11
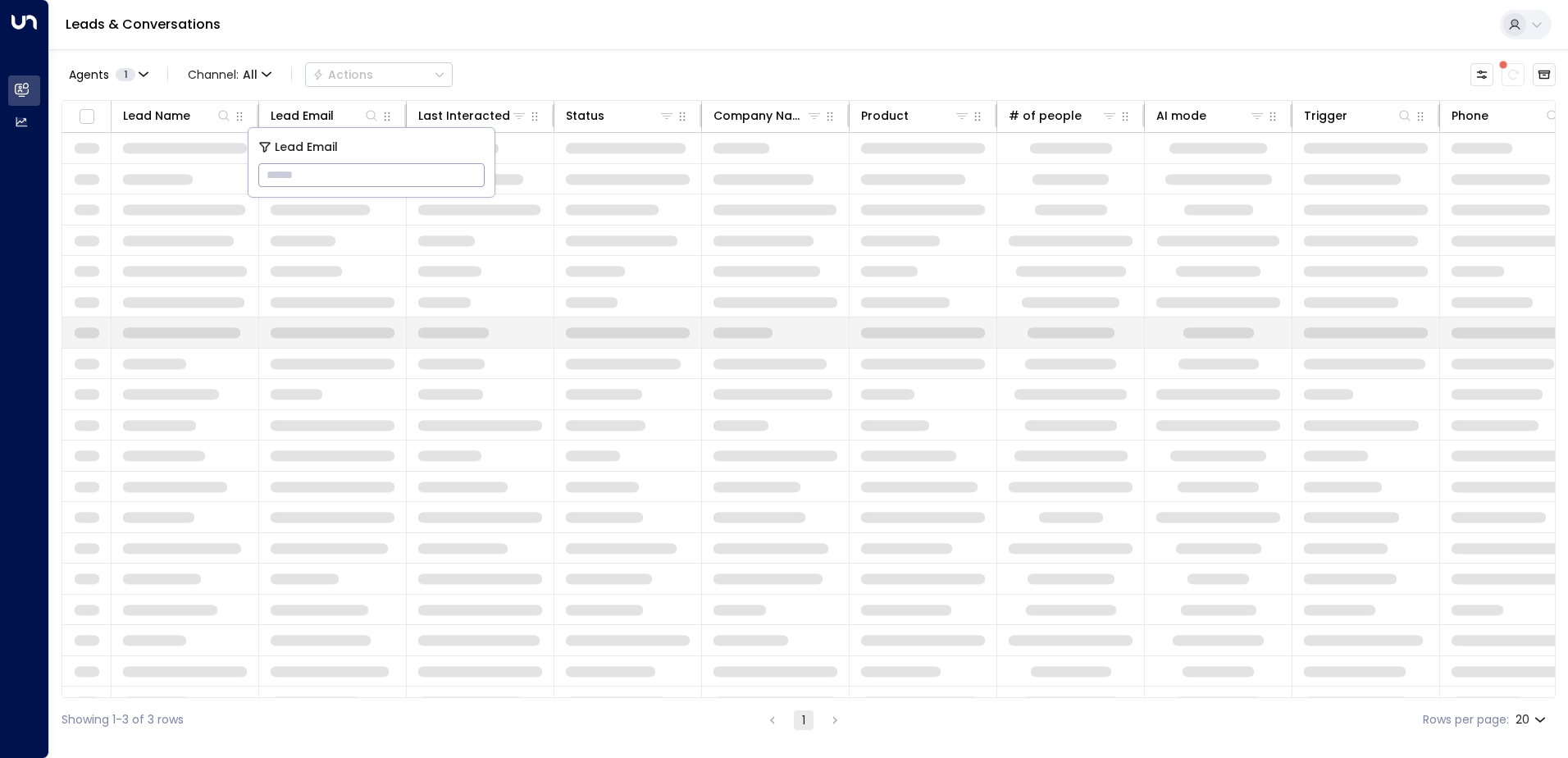
type input "**********"
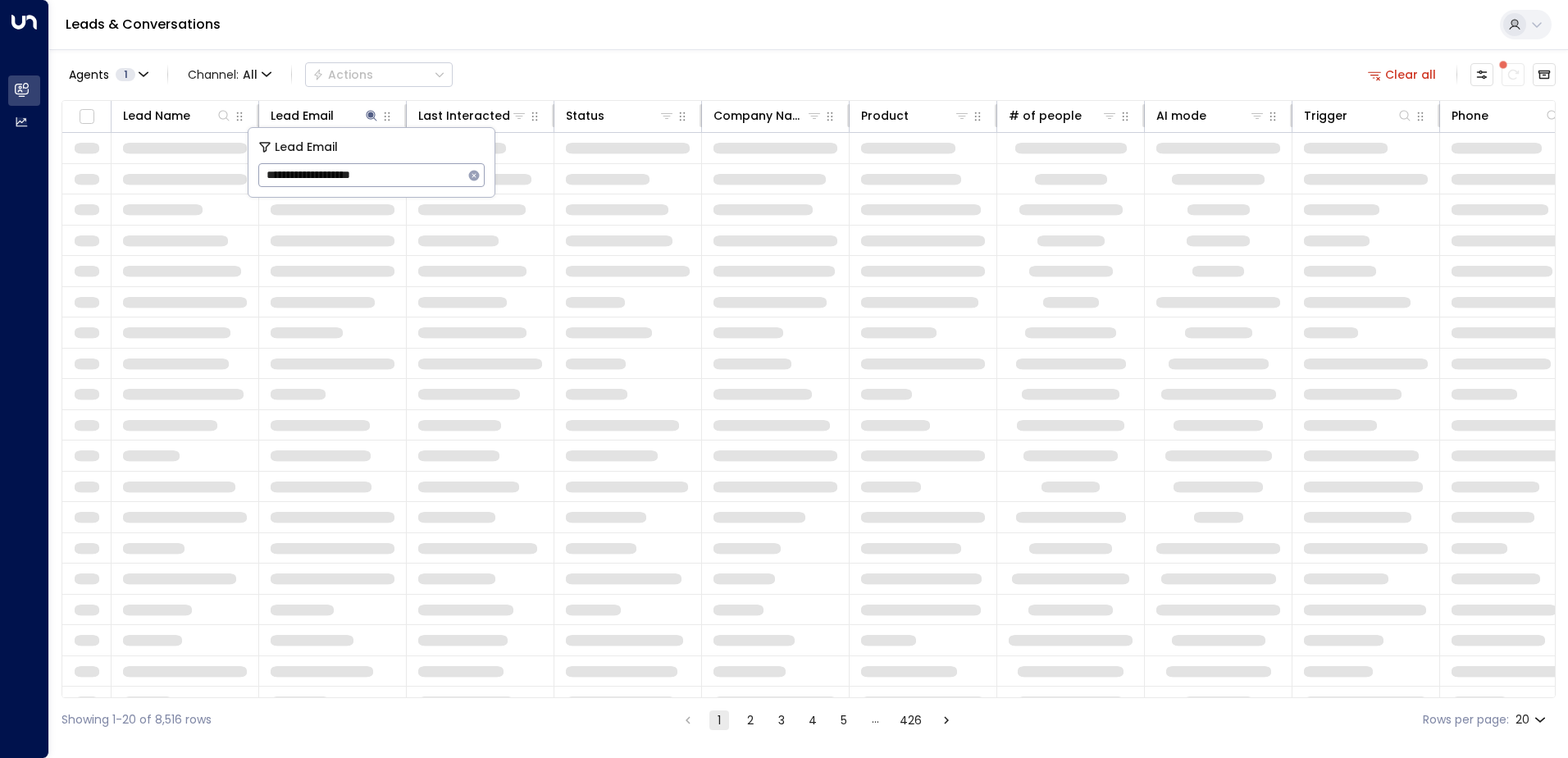
click at [579, 57] on div "Agents 1 Channel: All Actions Clear all" at bounding box center [809, 75] width 1493 height 35
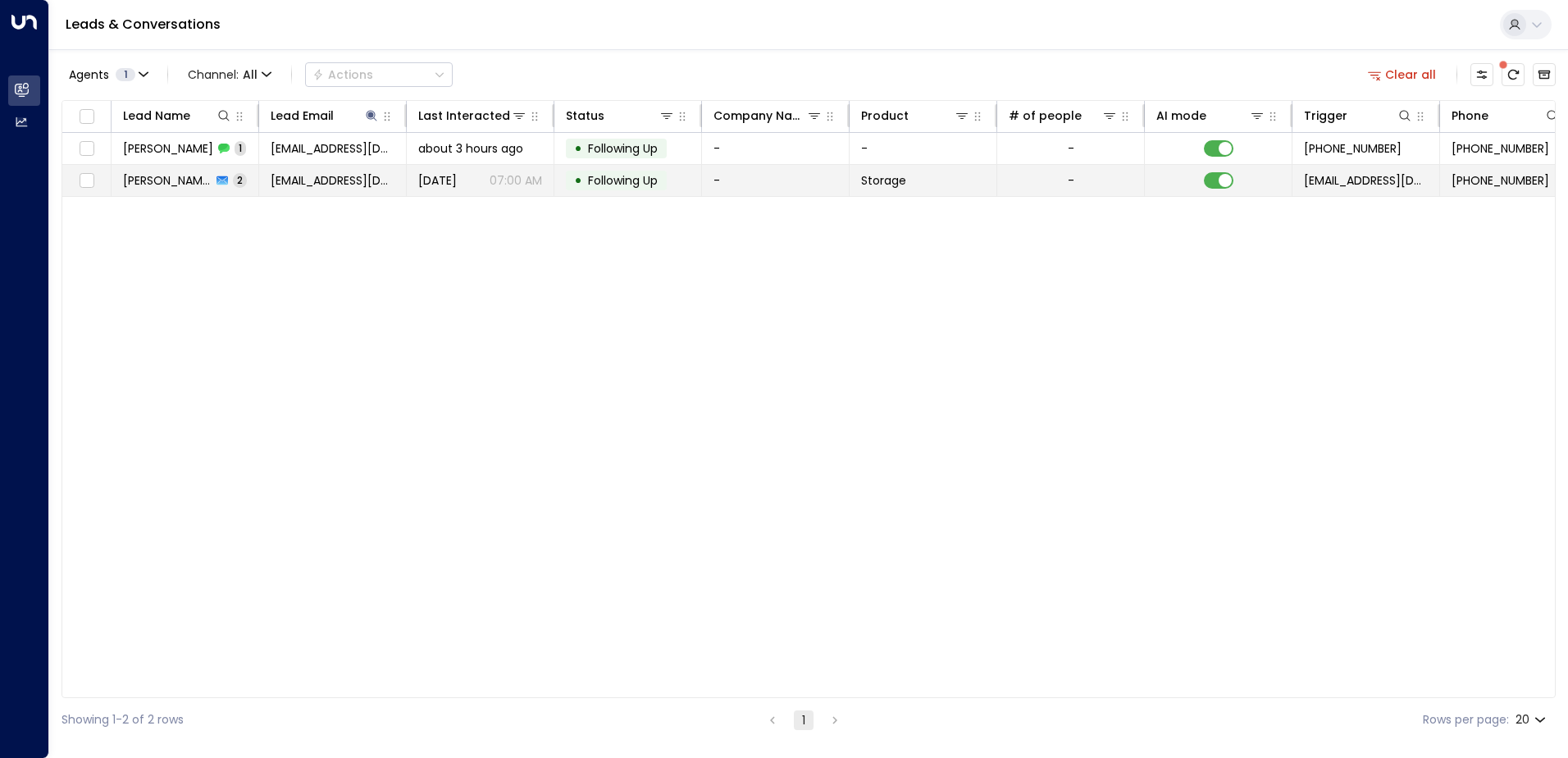
click at [171, 182] on span "[PERSON_NAME]" at bounding box center [166, 180] width 88 height 16
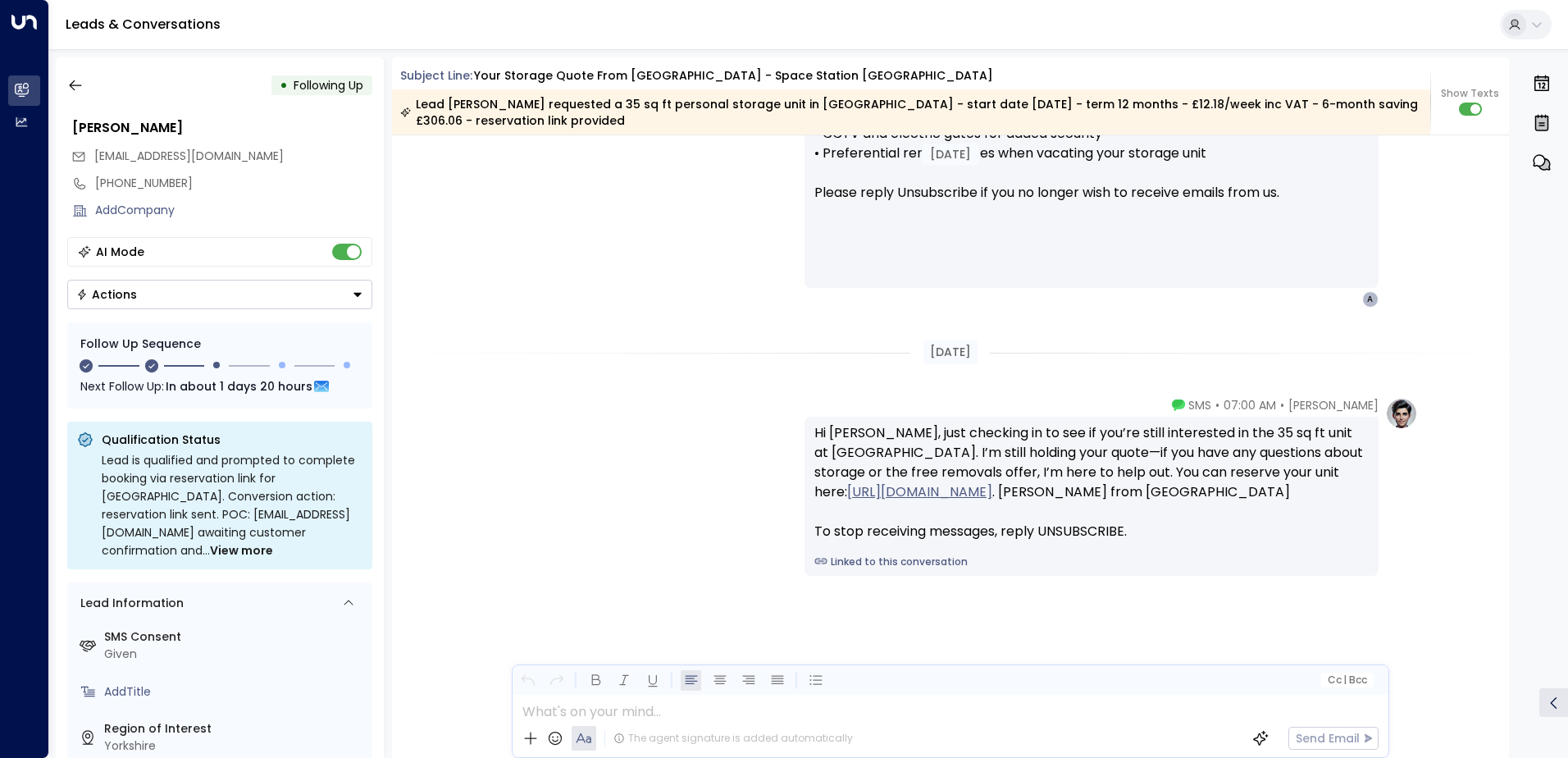
scroll to position [1566, 0]
